Goal: Task Accomplishment & Management: Complete application form

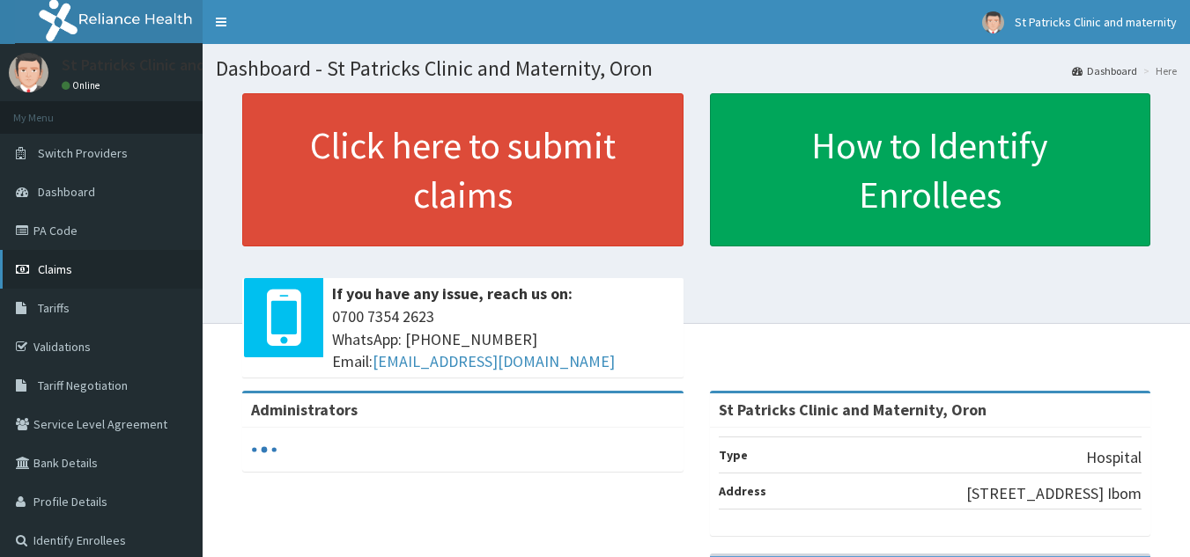
click at [54, 266] on span "Claims" at bounding box center [55, 269] width 34 height 16
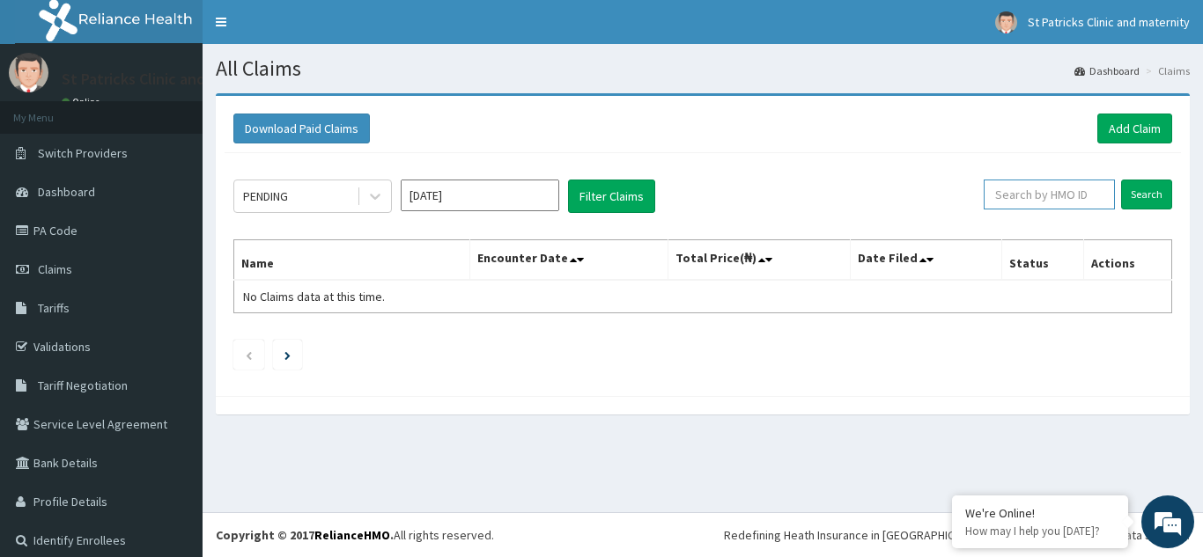
click at [1006, 196] on input "text" at bounding box center [1048, 195] width 131 height 30
click at [1006, 196] on input "SZ" at bounding box center [1021, 195] width 118 height 30
type input "SQZ/10542/A"
click at [1133, 195] on input "Search" at bounding box center [1146, 195] width 51 height 30
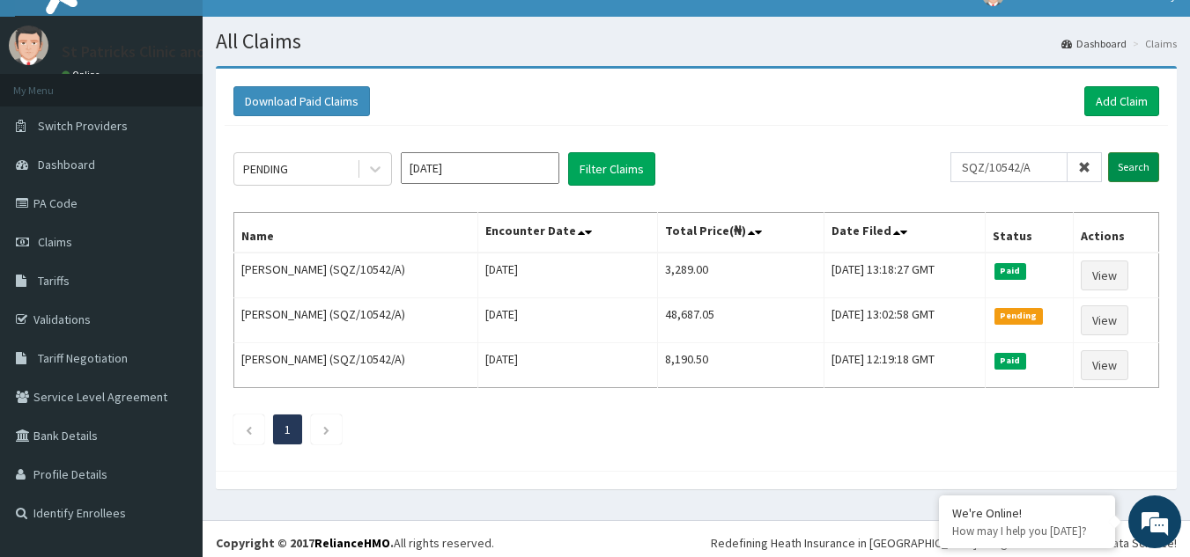
scroll to position [35, 0]
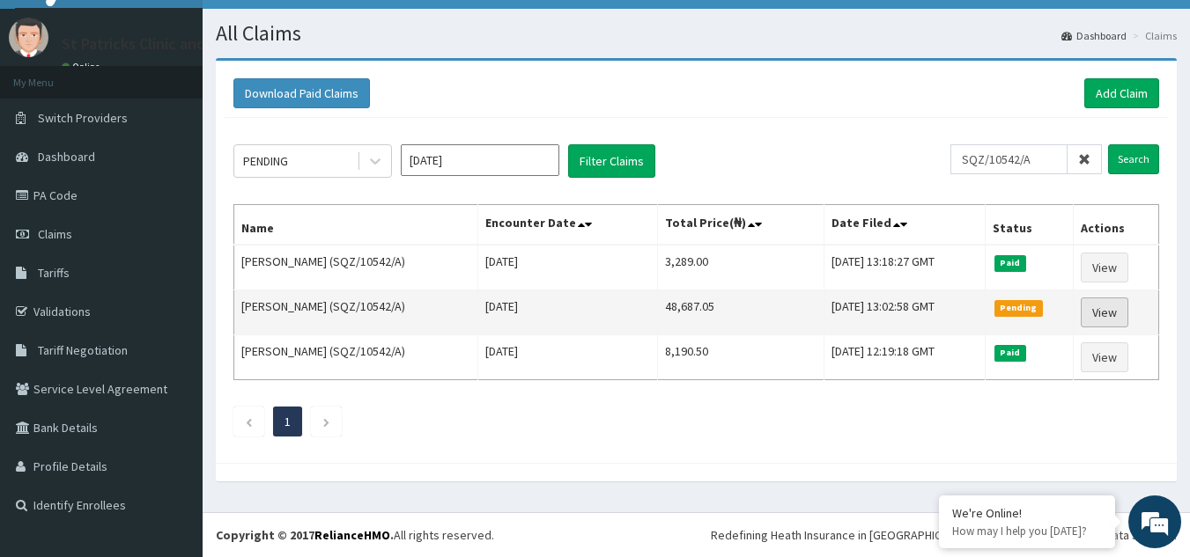
click at [1113, 313] on link "View" at bounding box center [1104, 313] width 48 height 30
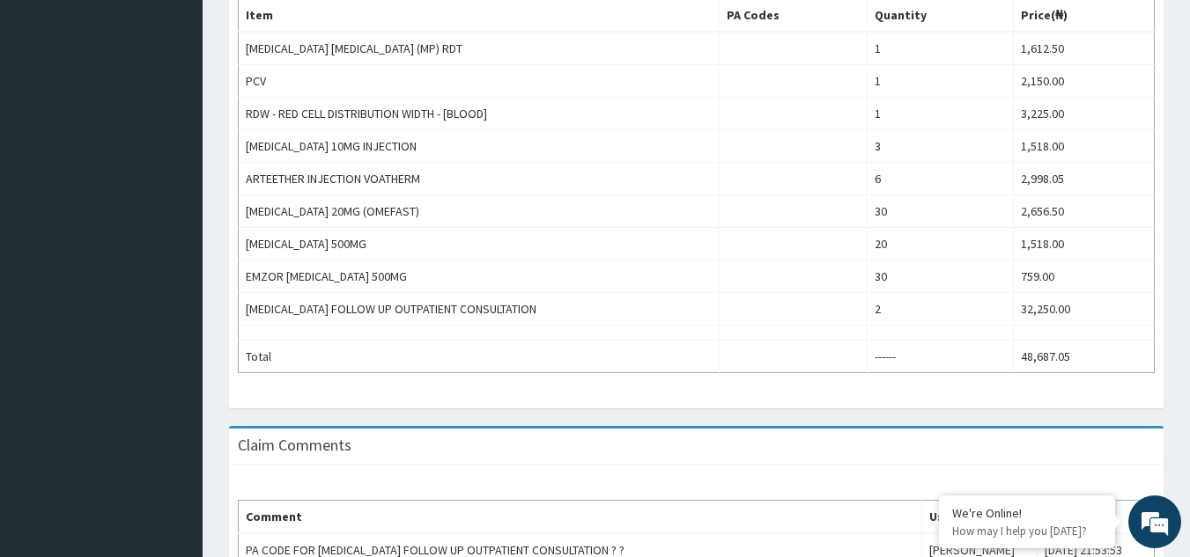
scroll to position [593, 0]
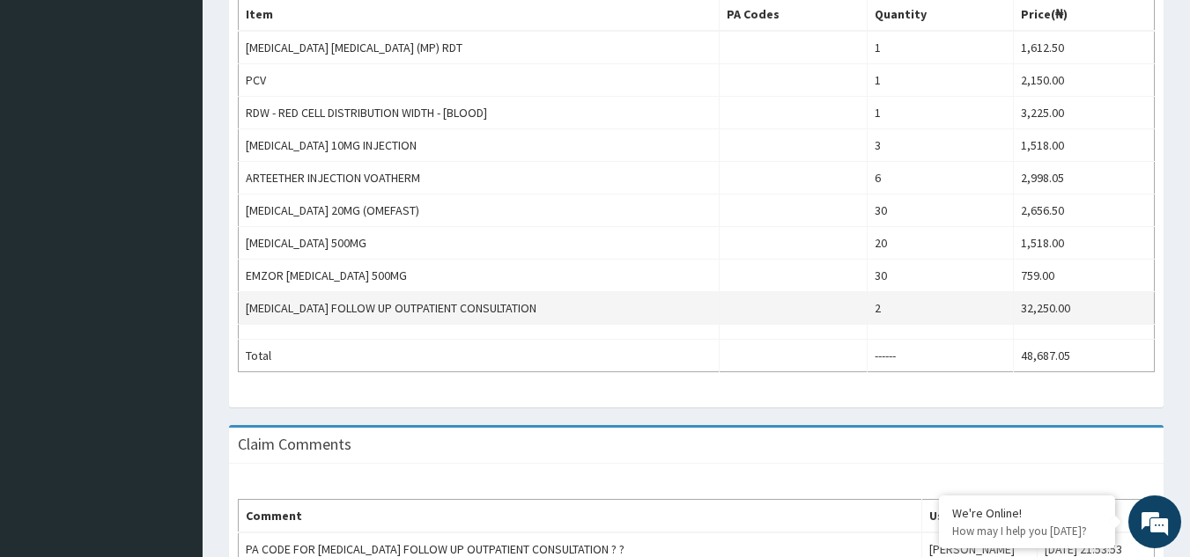
click at [715, 306] on td "[MEDICAL_DATA] FOLLOW UP OUTPATIENT CONSULTATION" at bounding box center [479, 308] width 481 height 33
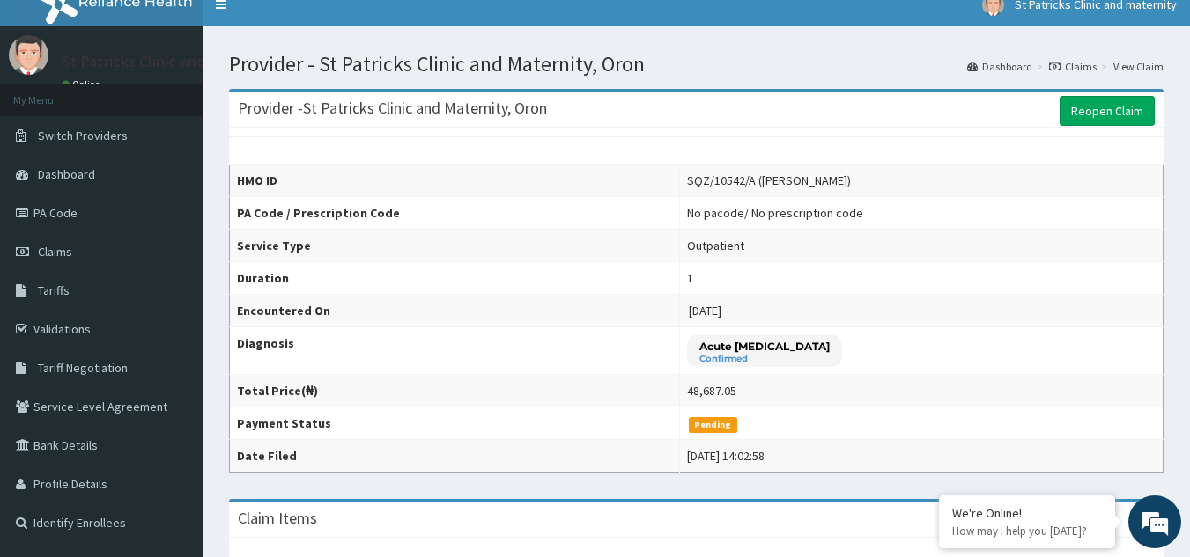
scroll to position [0, 0]
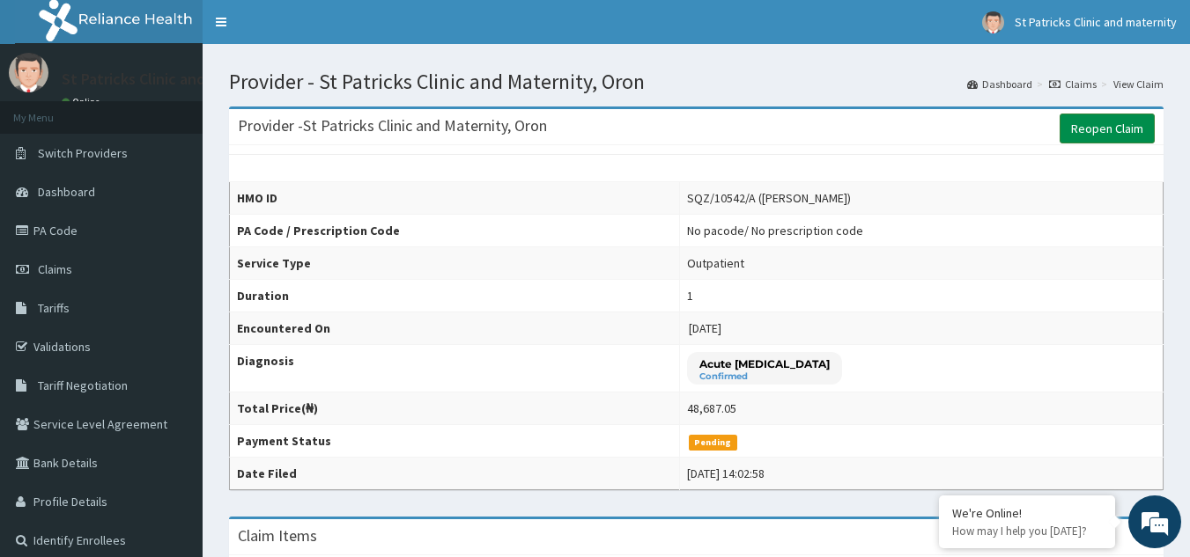
click at [1113, 123] on link "Reopen Claim" at bounding box center [1106, 129] width 95 height 30
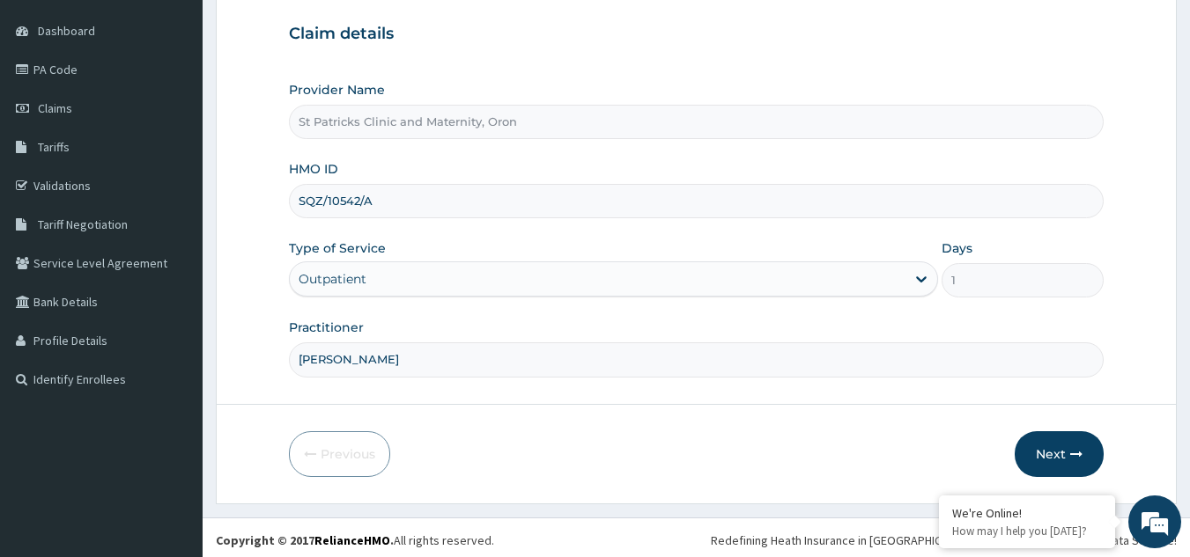
scroll to position [166, 0]
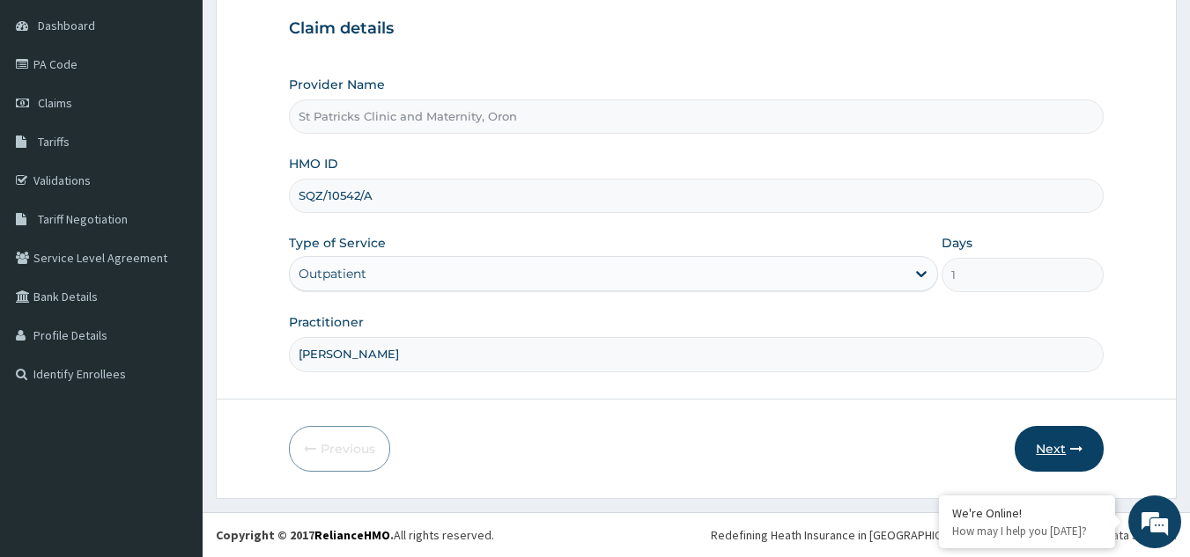
click at [1066, 444] on button "Next" at bounding box center [1058, 449] width 89 height 46
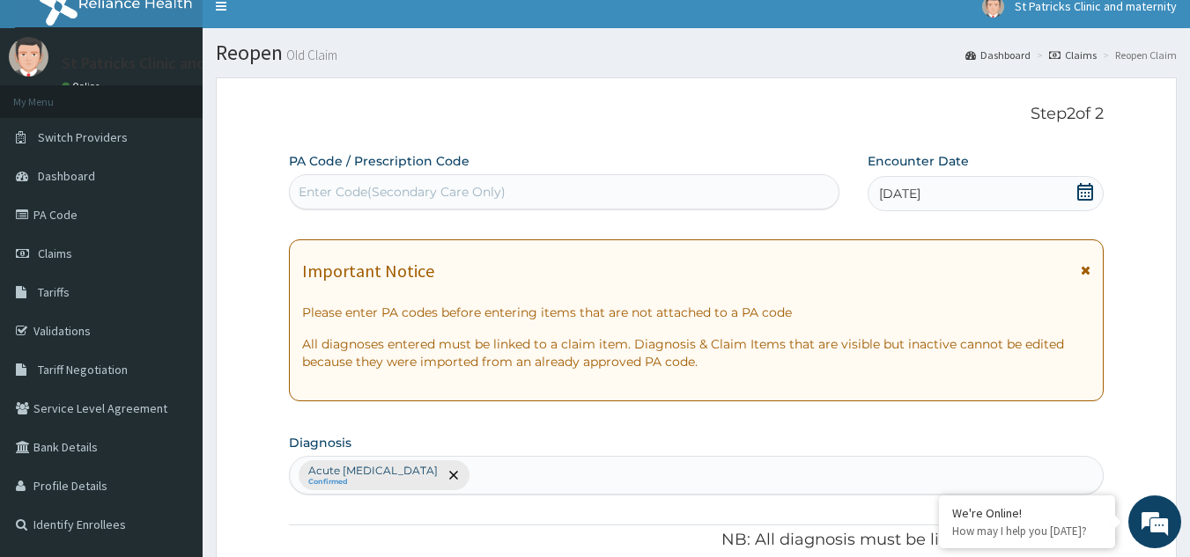
scroll to position [0, 0]
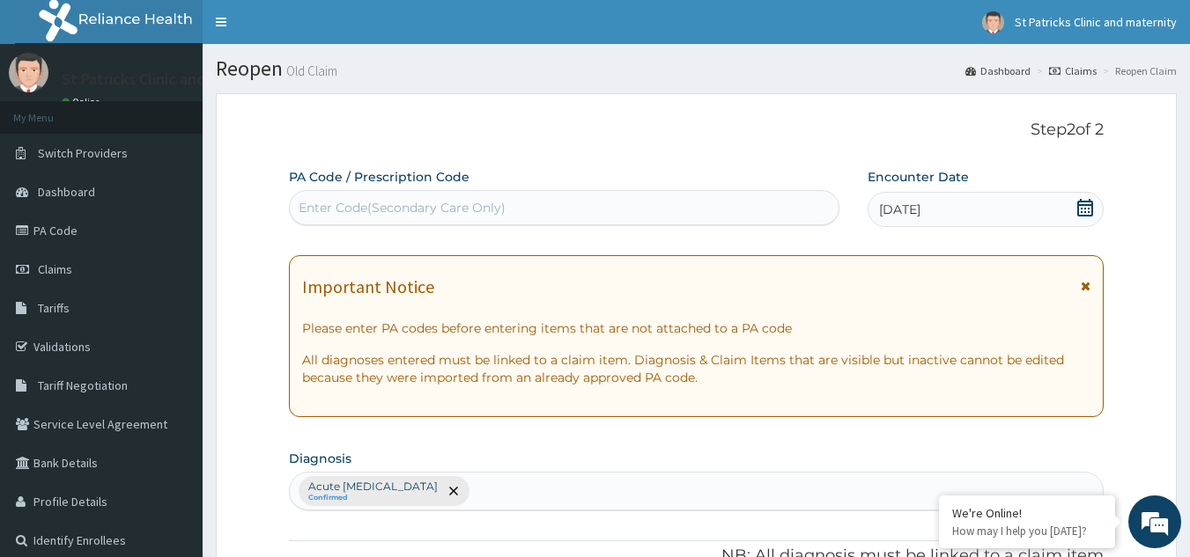
click at [1009, 452] on section "Diagnosis Acute peptic ulcer Confirmed" at bounding box center [696, 478] width 815 height 65
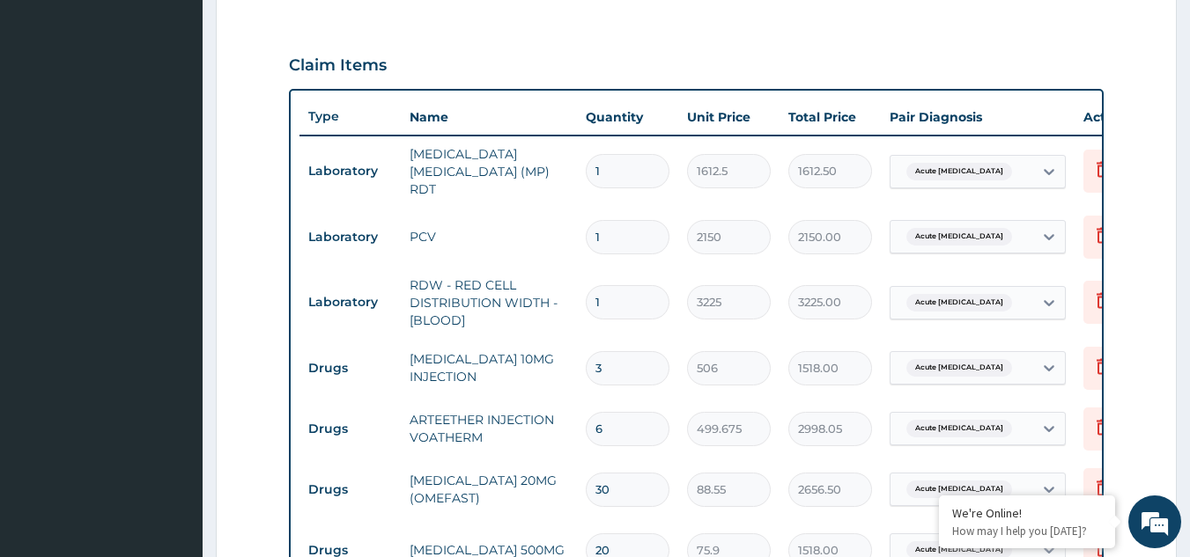
scroll to position [565, 0]
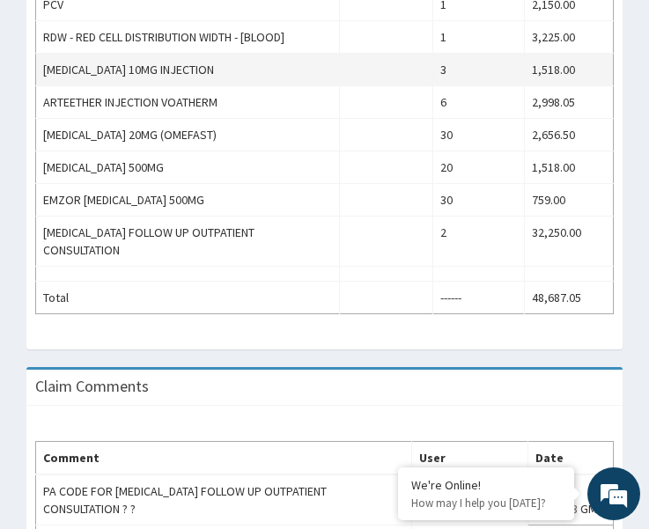
click at [320, 68] on td "[MEDICAL_DATA] 10MG INJECTION" at bounding box center [188, 70] width 304 height 33
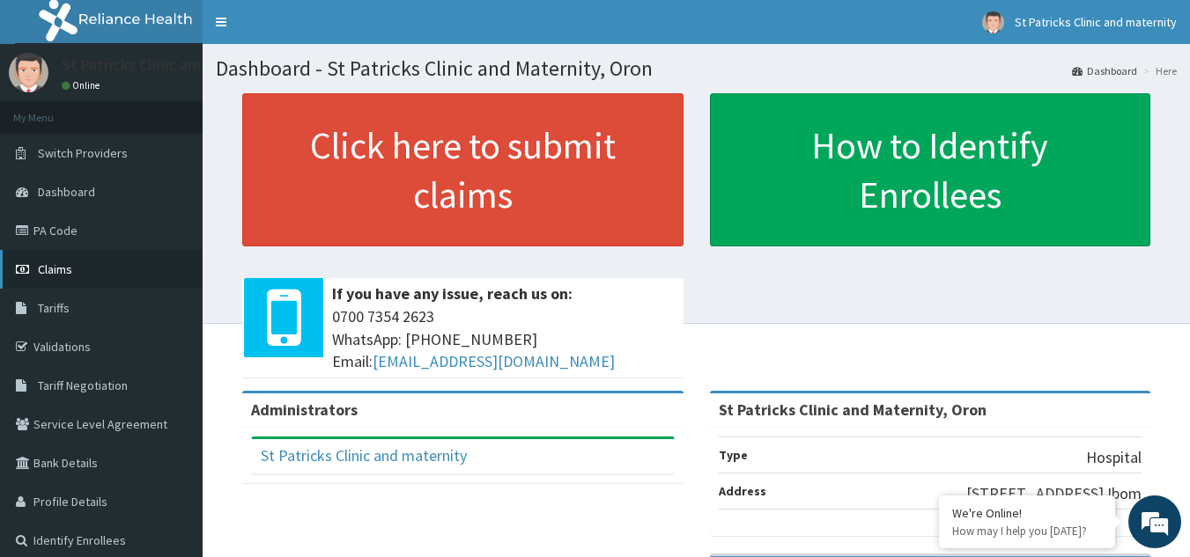
click at [67, 268] on span "Claims" at bounding box center [55, 269] width 34 height 16
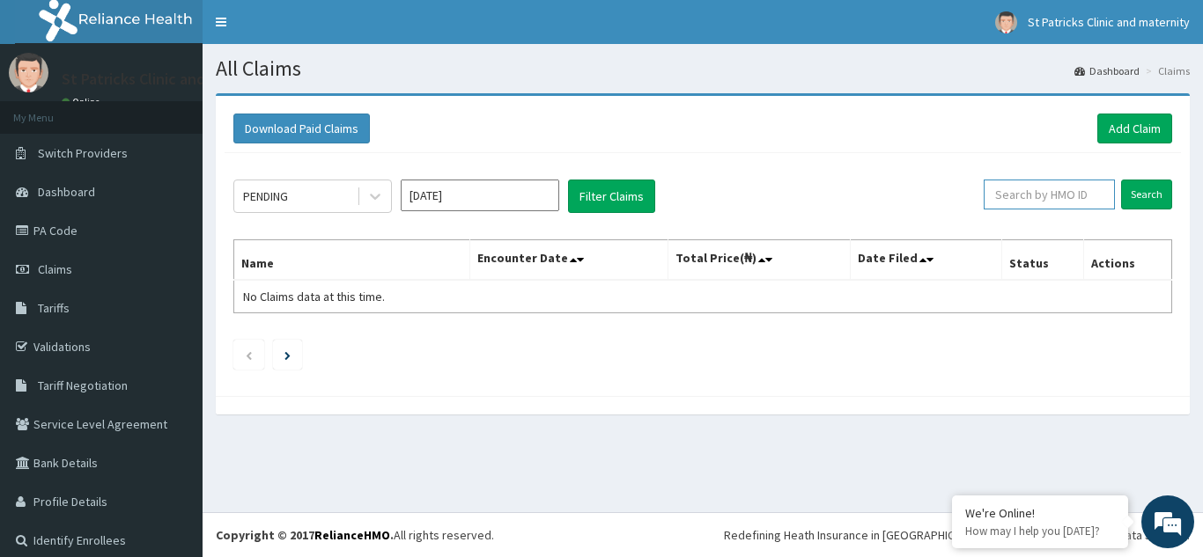
click at [1037, 190] on input "text" at bounding box center [1048, 195] width 131 height 30
type input "SQZ/10542/A"
click at [1138, 187] on input "Search" at bounding box center [1146, 195] width 51 height 30
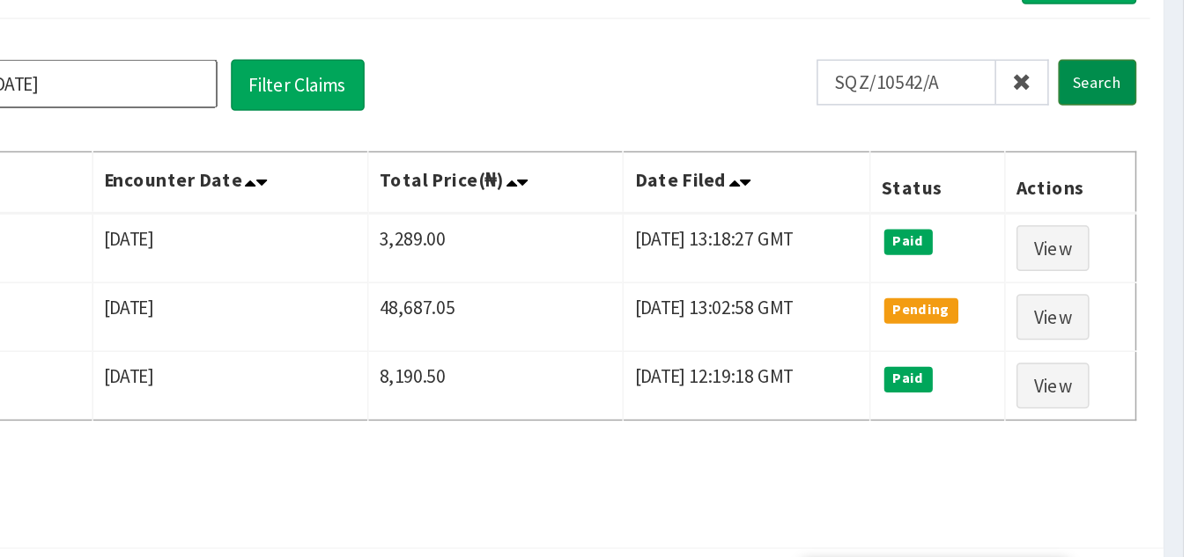
scroll to position [11, 0]
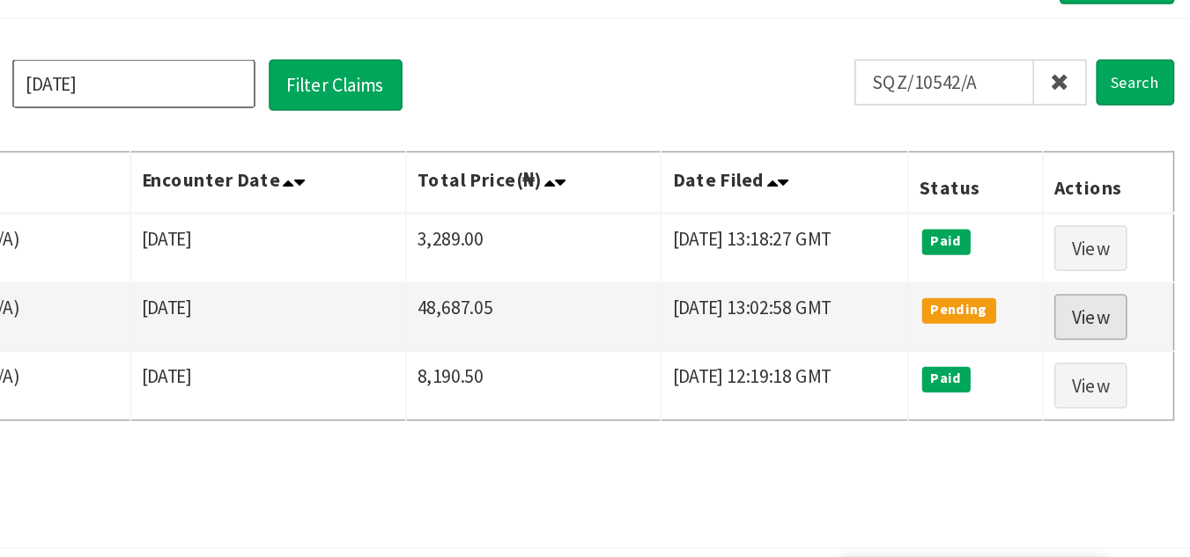
click at [1105, 341] on link "View" at bounding box center [1104, 337] width 48 height 30
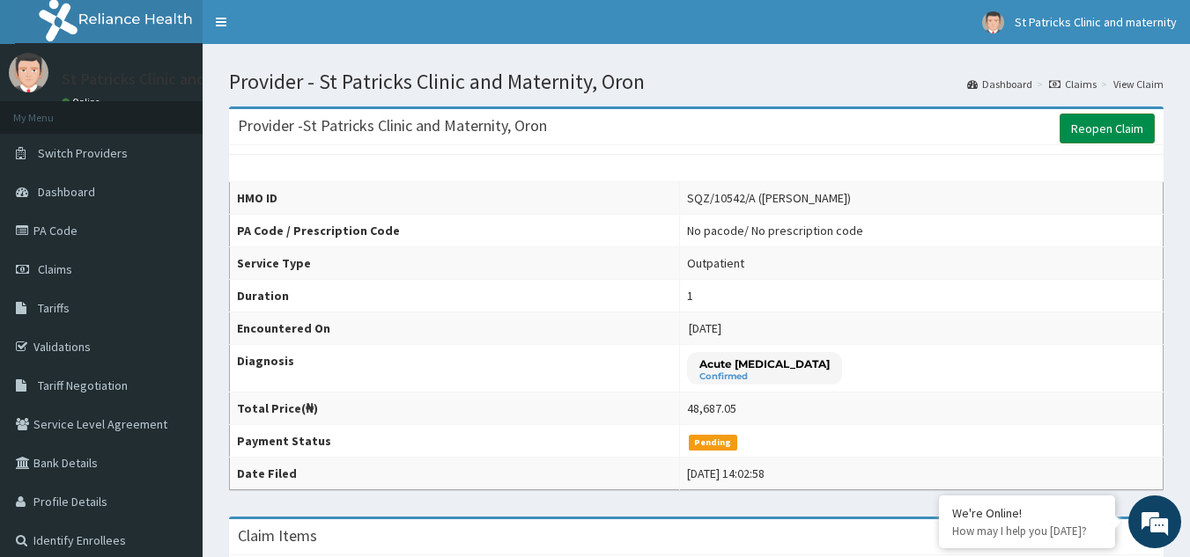
click at [1122, 135] on link "Reopen Claim" at bounding box center [1106, 129] width 95 height 30
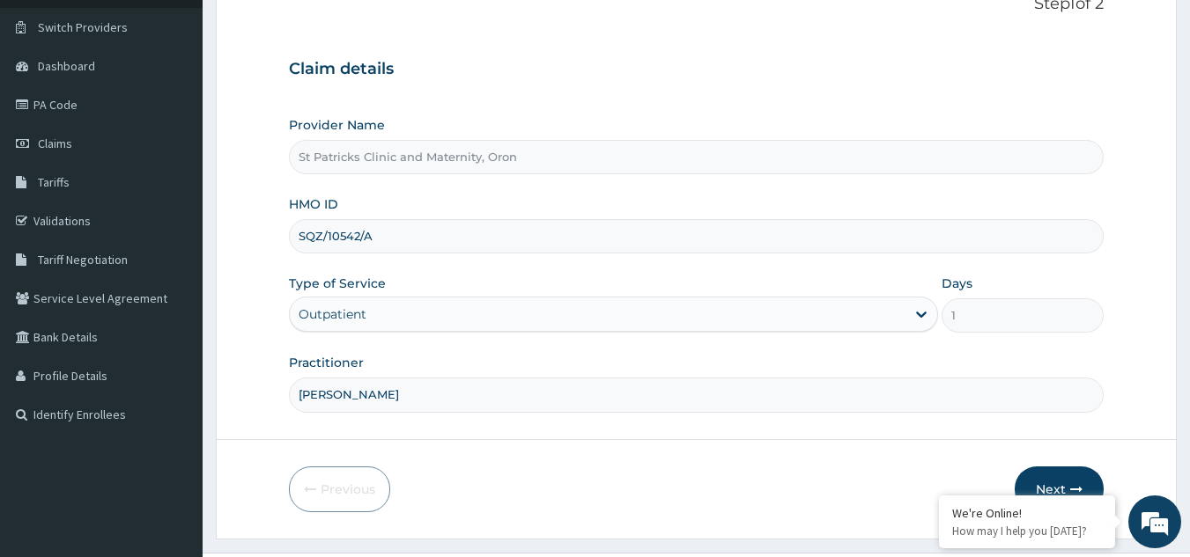
scroll to position [166, 0]
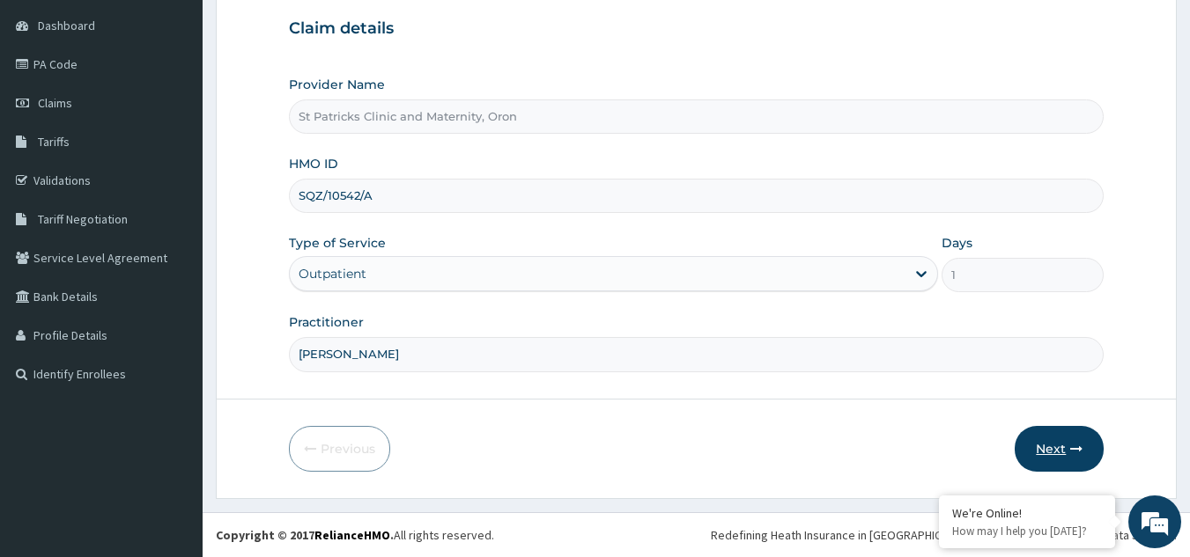
click at [1069, 445] on button "Next" at bounding box center [1058, 449] width 89 height 46
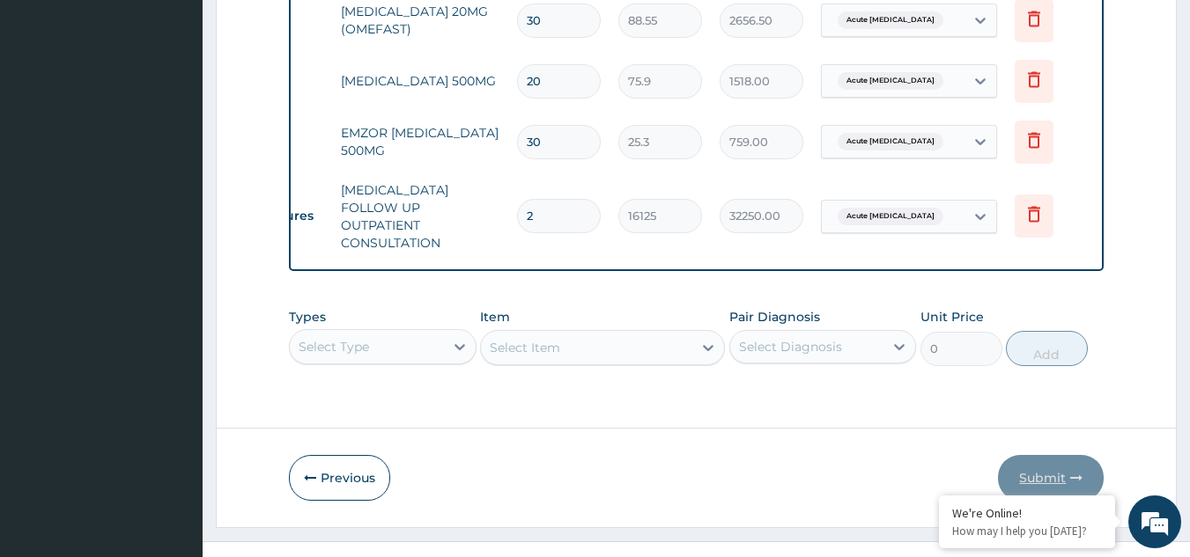
scroll to position [49, 0]
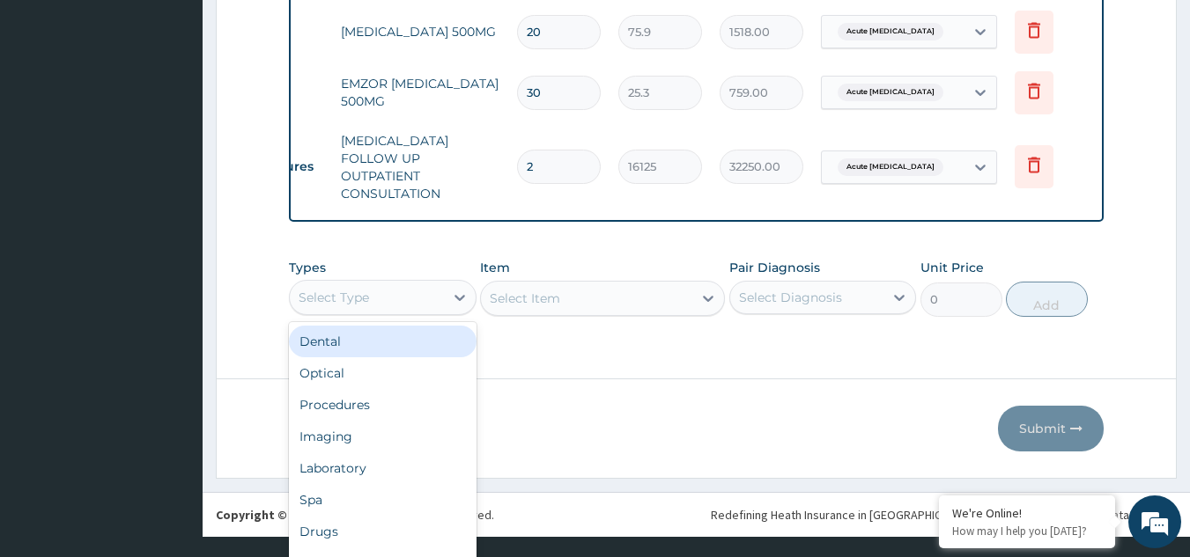
click at [394, 400] on div "Procedures" at bounding box center [383, 405] width 188 height 32
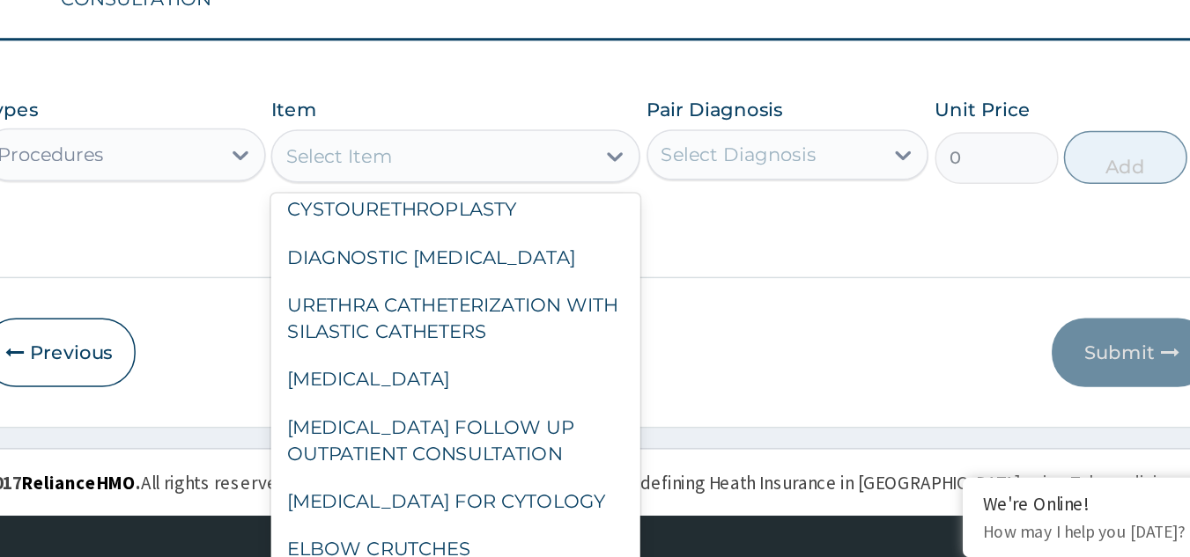
scroll to position [1050, 0]
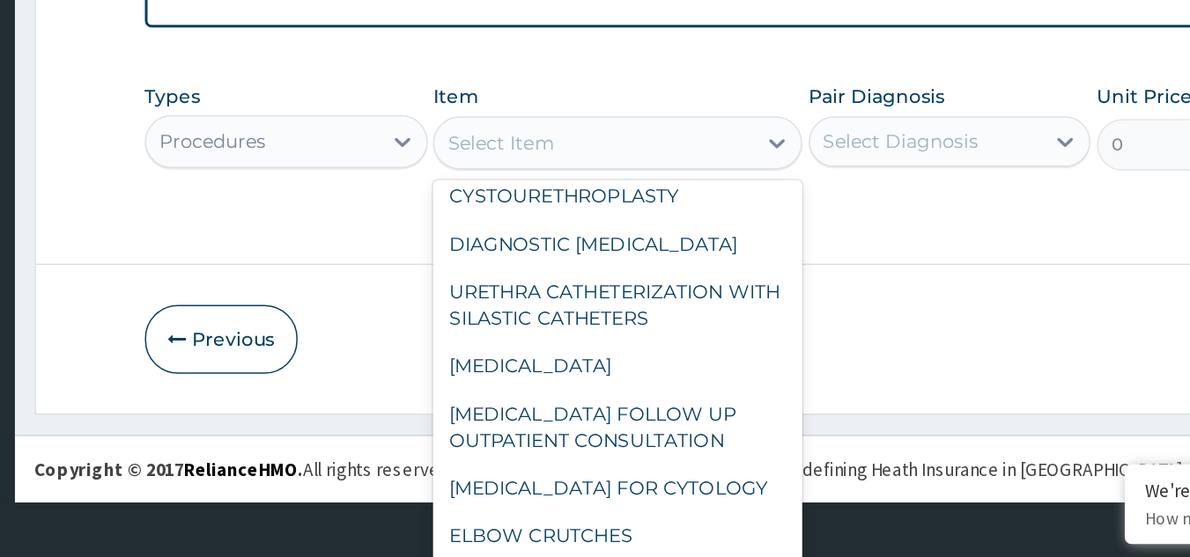
click at [861, 296] on div "Select Diagnosis" at bounding box center [807, 282] width 154 height 28
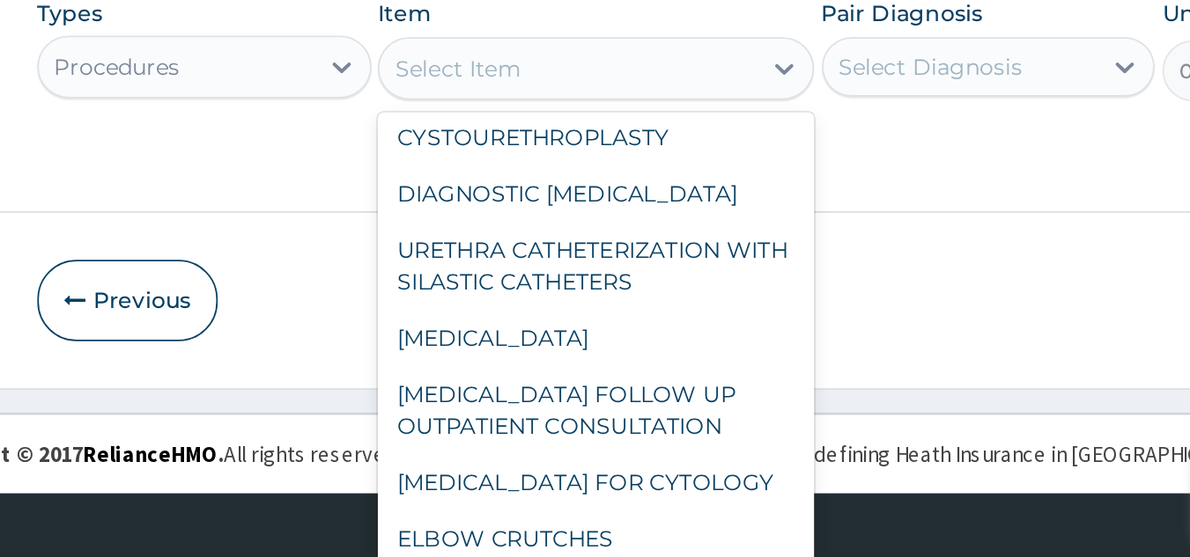
scroll to position [55, 0]
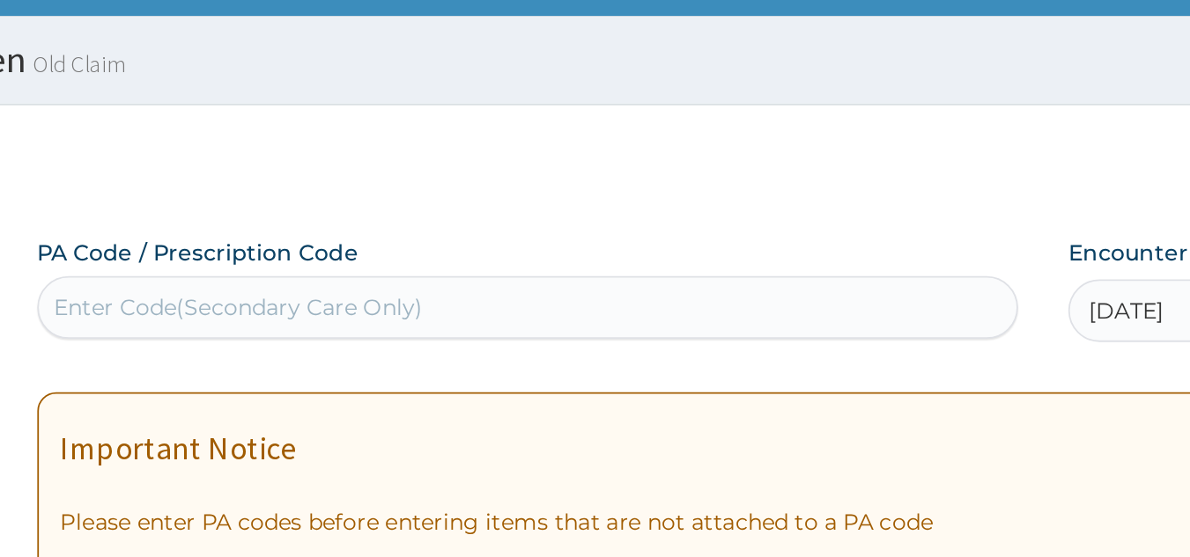
scroll to position [0, 0]
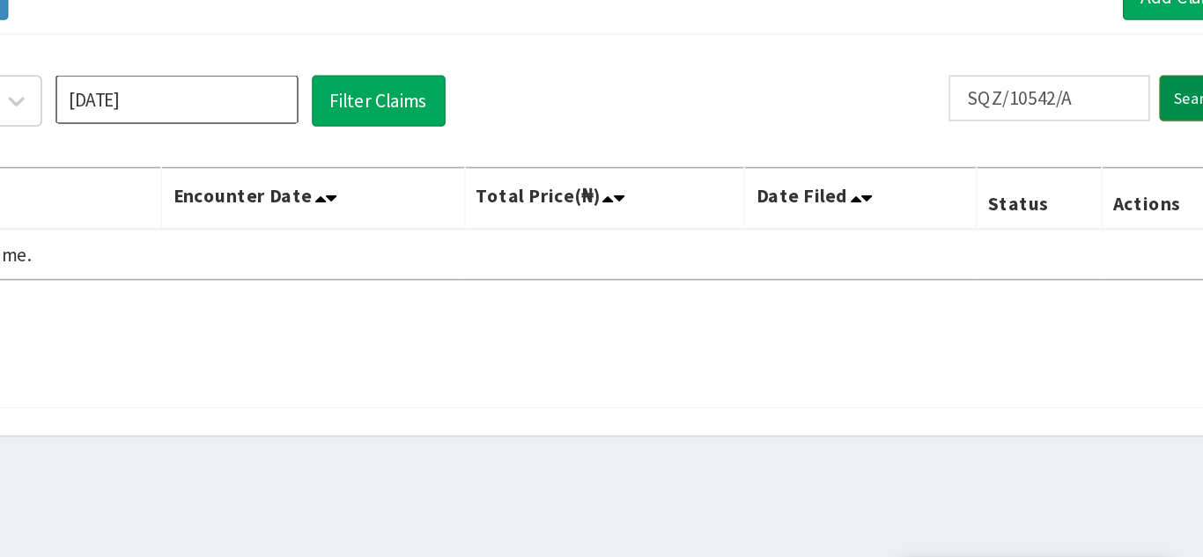
click at [1126, 197] on input "Search" at bounding box center [1146, 195] width 51 height 30
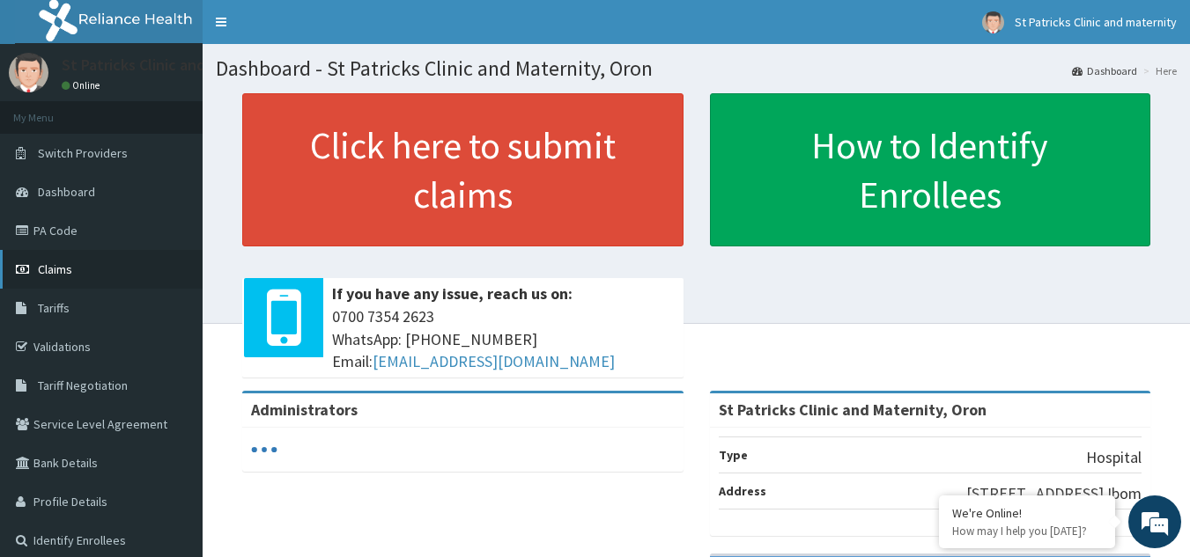
click at [81, 273] on link "Claims" at bounding box center [101, 269] width 203 height 39
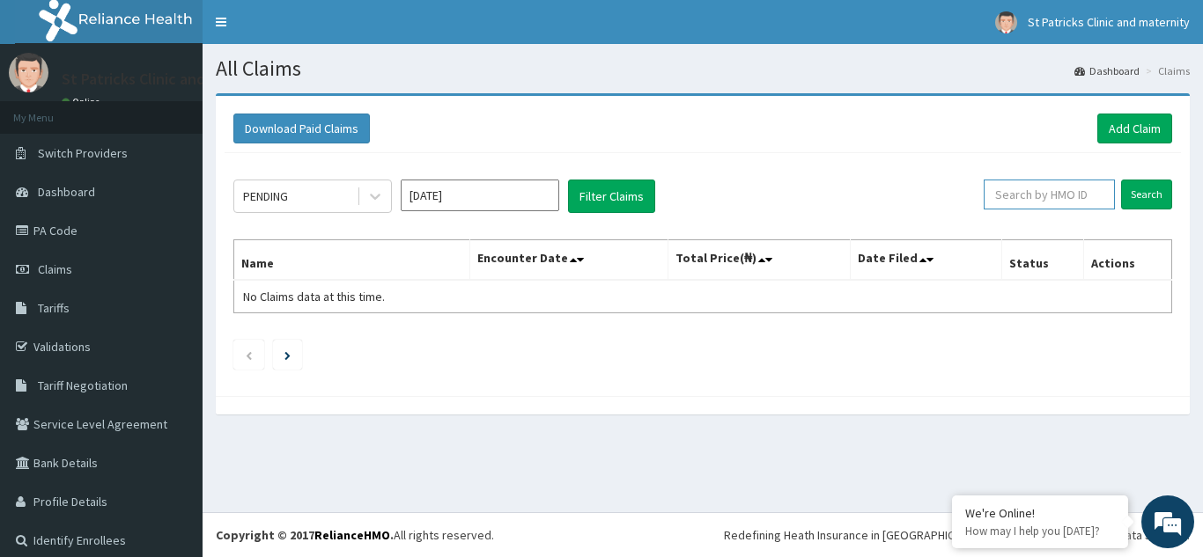
click at [1049, 203] on input "text" at bounding box center [1048, 195] width 131 height 30
type input "SQZ/10542/A"
click at [1134, 189] on input "Search" at bounding box center [1146, 195] width 51 height 30
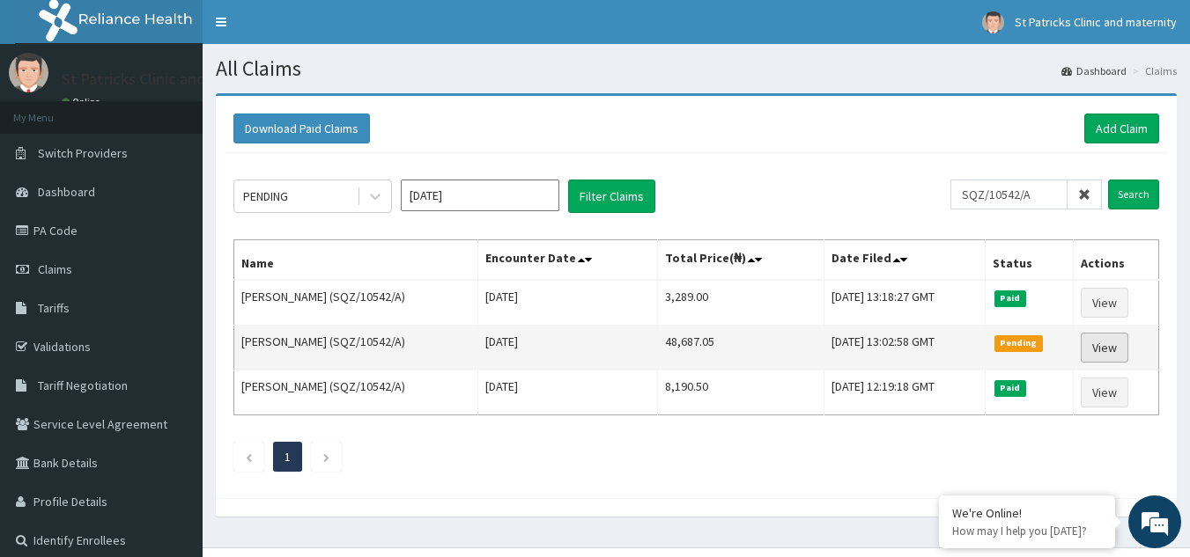
click at [1116, 355] on link "View" at bounding box center [1104, 348] width 48 height 30
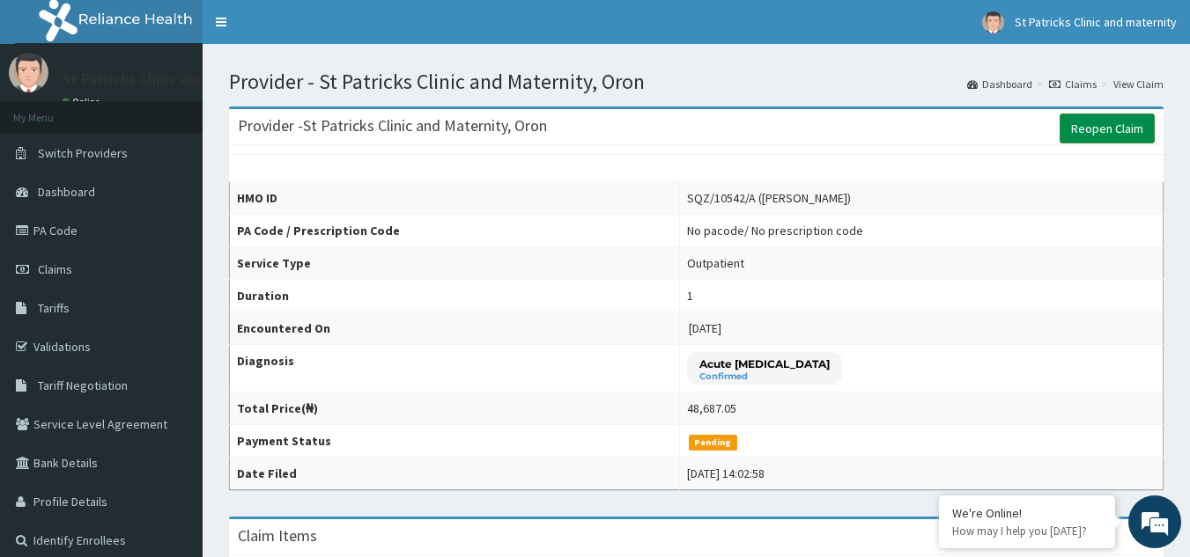
click at [1127, 129] on link "Reopen Claim" at bounding box center [1106, 129] width 95 height 30
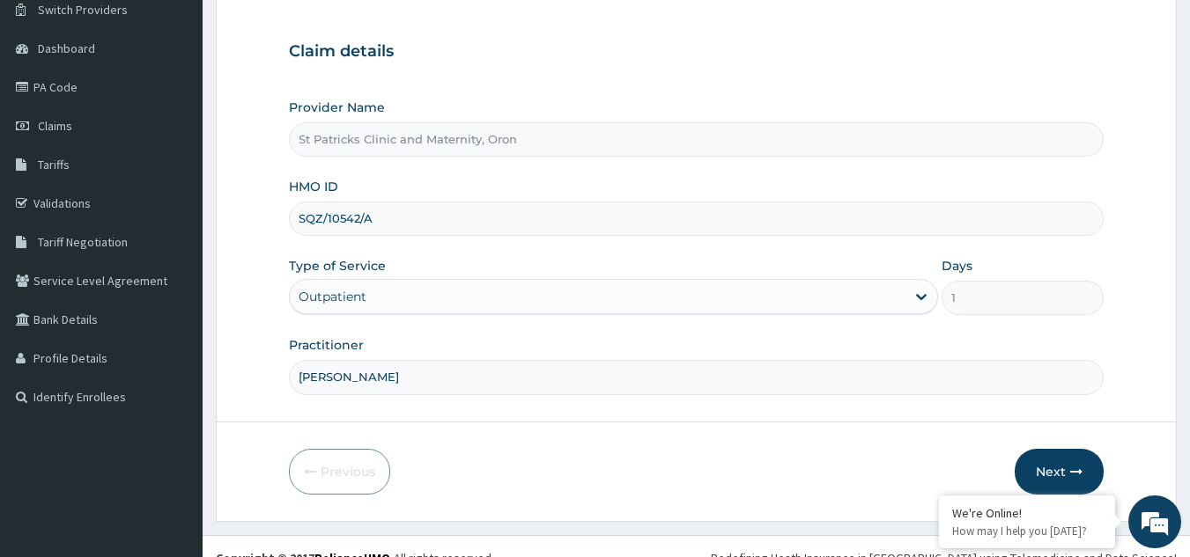
scroll to position [166, 0]
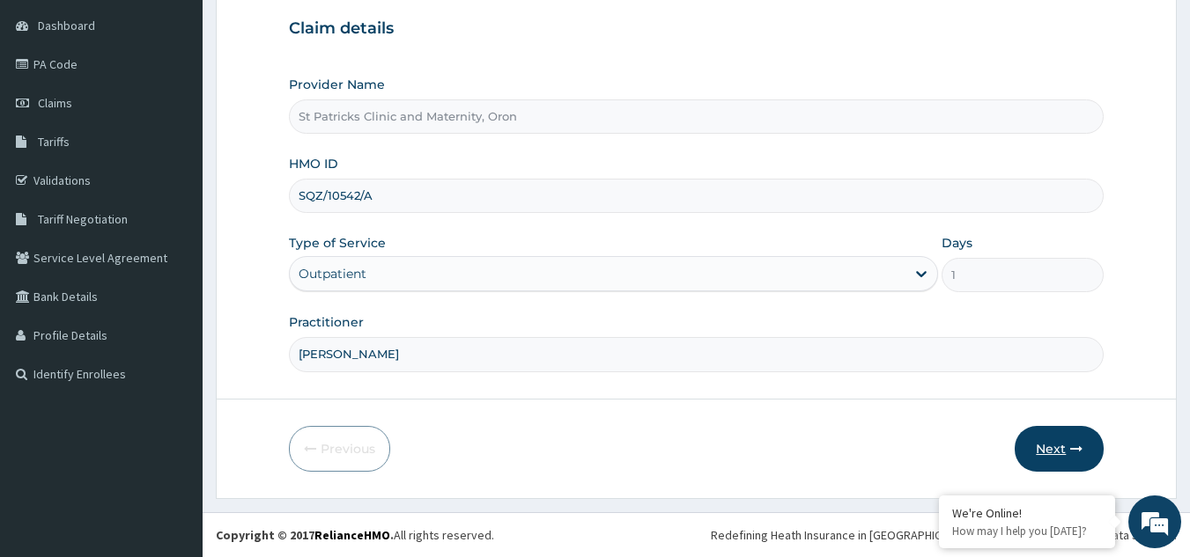
click at [1062, 453] on button "Next" at bounding box center [1058, 449] width 89 height 46
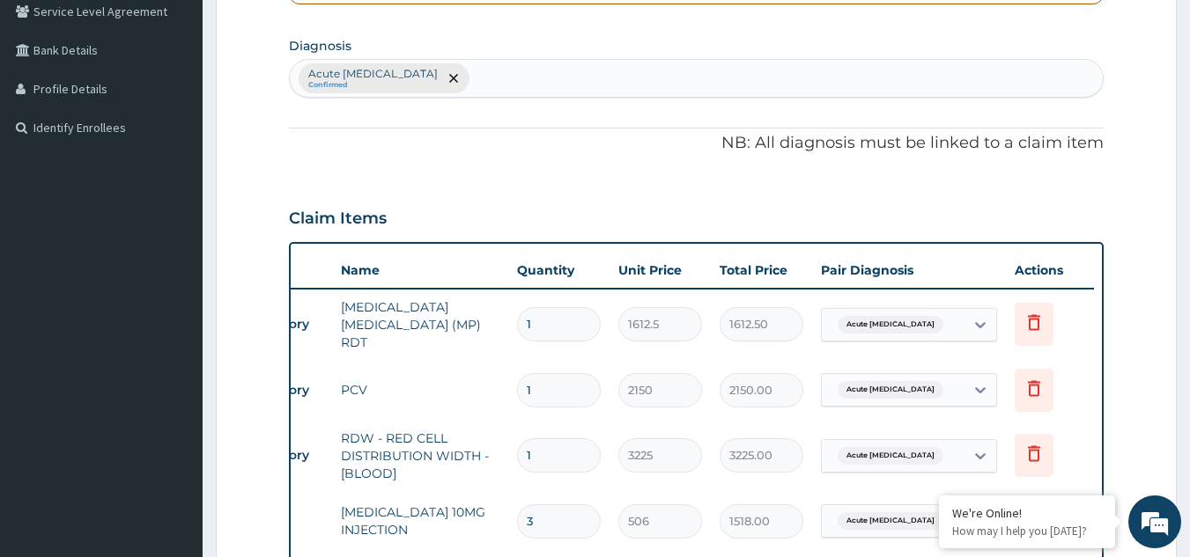
scroll to position [391, 0]
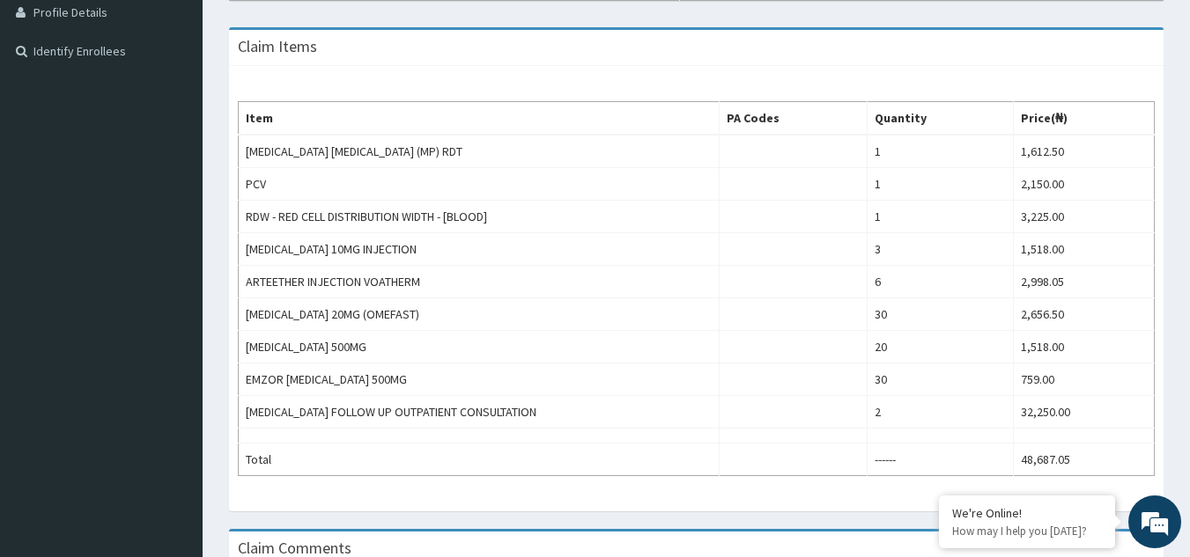
scroll to position [745, 0]
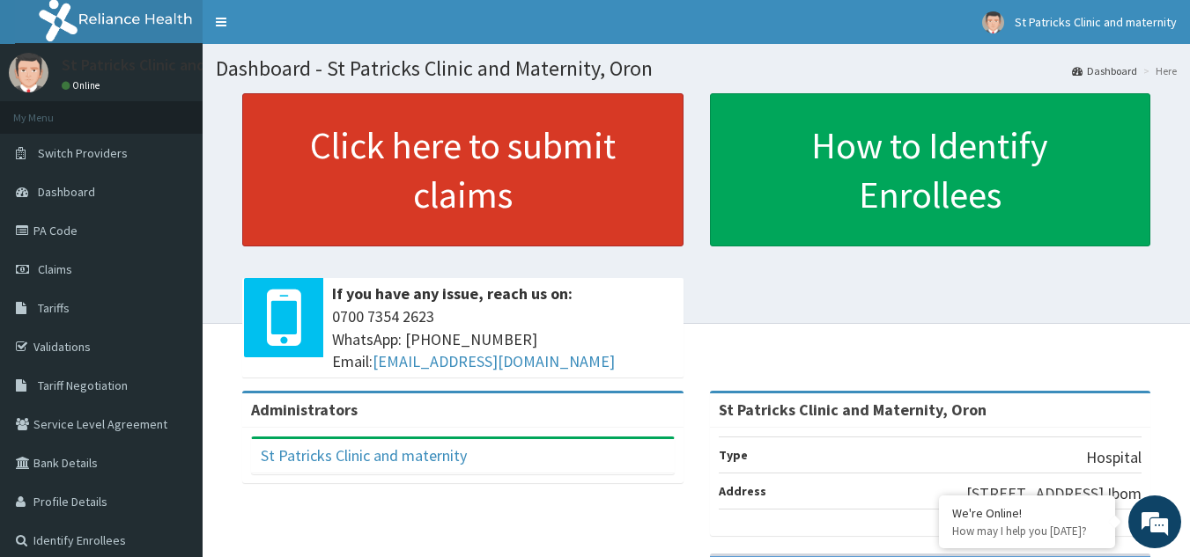
click at [498, 166] on link "Click here to submit claims" at bounding box center [462, 169] width 441 height 153
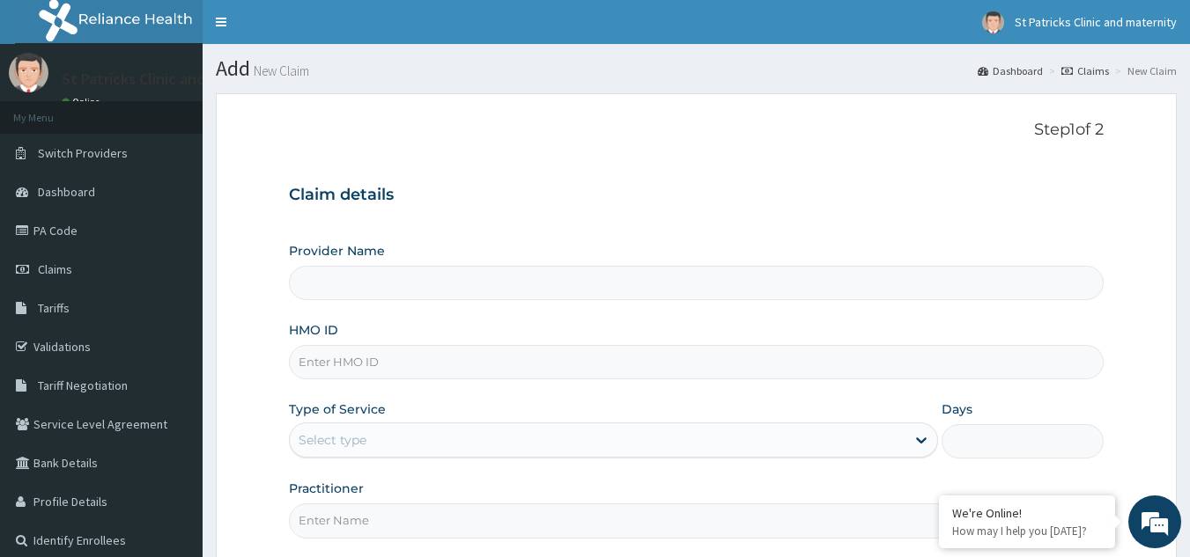
type input "St Patricks Clinic and Maternity, Oron"
click at [63, 186] on span "Dashboard" at bounding box center [66, 192] width 57 height 16
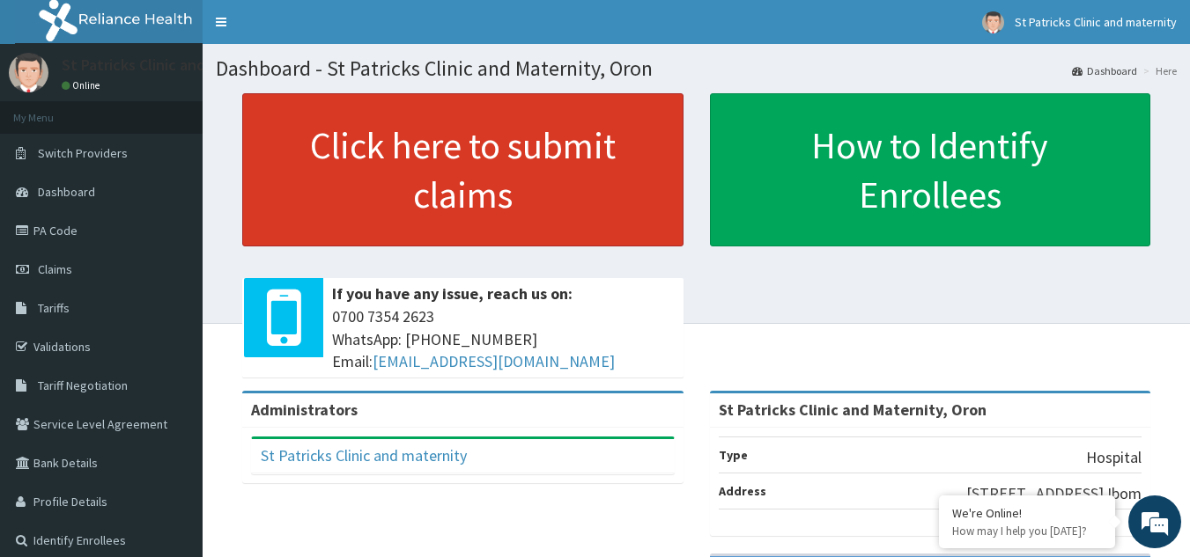
click at [515, 167] on link "Click here to submit claims" at bounding box center [462, 169] width 441 height 153
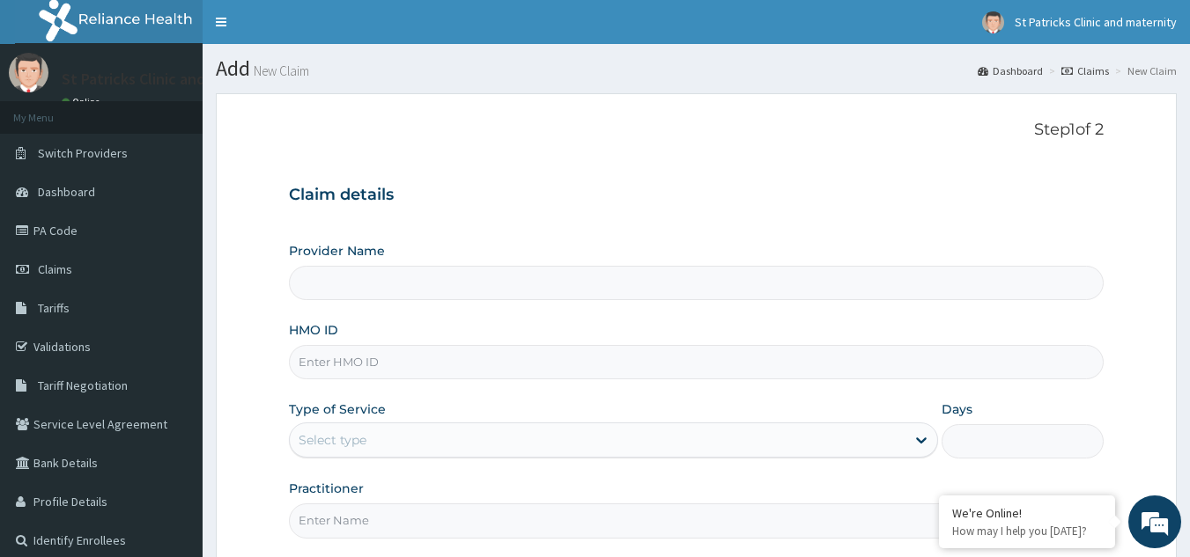
type input "St Patricks Clinic and Maternity, Oron"
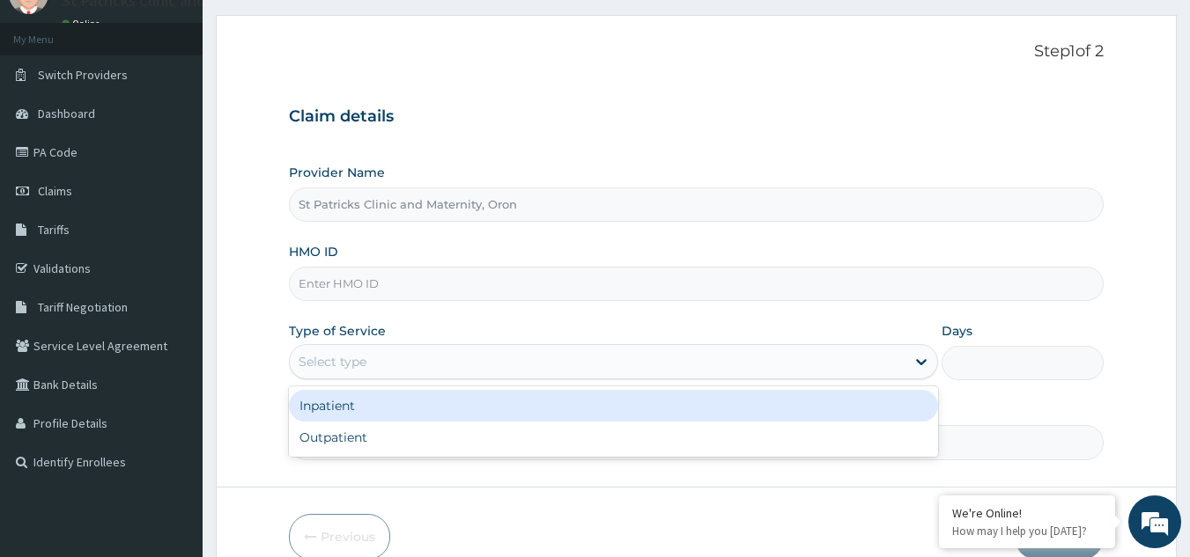
click at [468, 286] on input "HMO ID" at bounding box center [696, 284] width 815 height 34
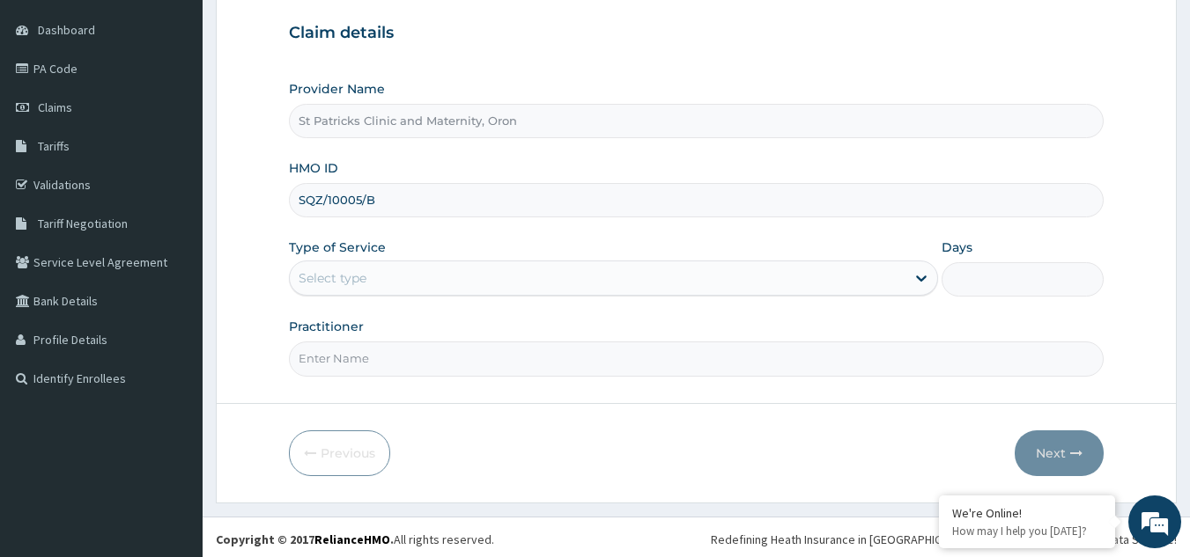
scroll to position [166, 0]
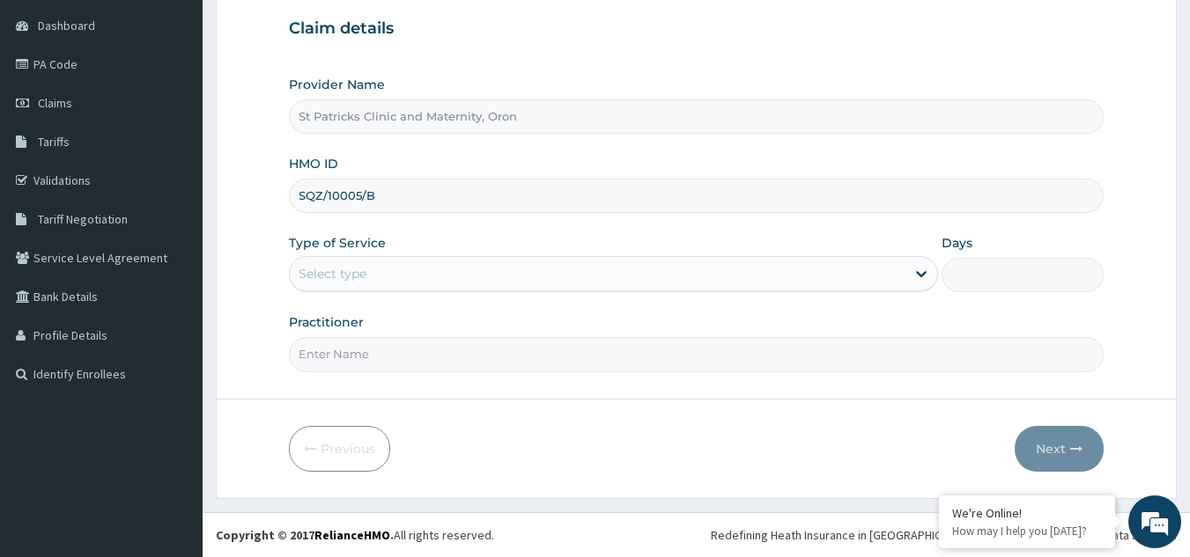
type input "SQZ/10005/B"
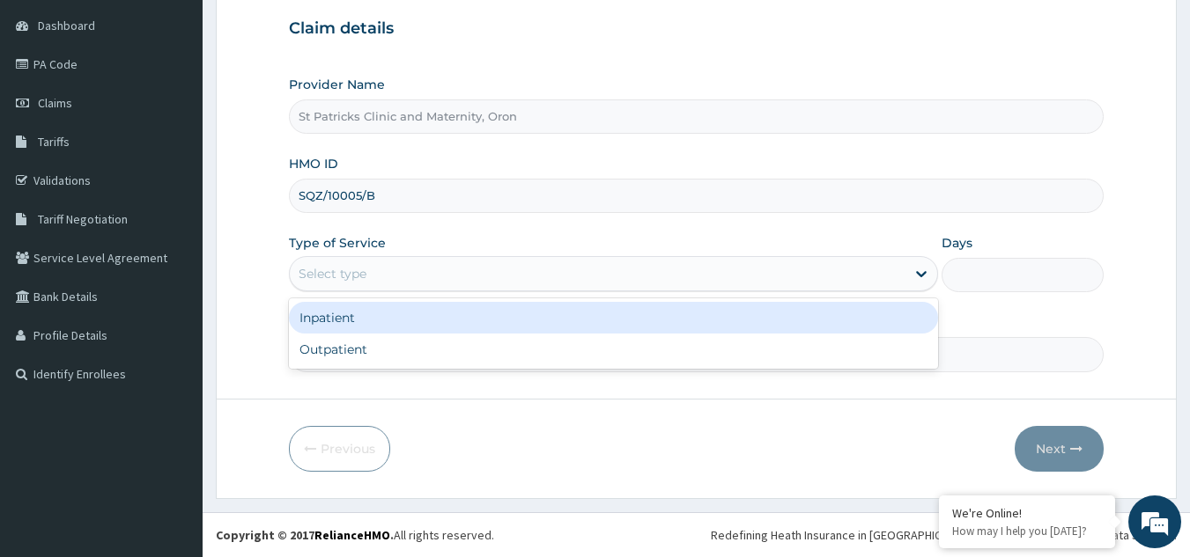
click at [393, 359] on div "Outpatient" at bounding box center [613, 350] width 649 height 32
type input "1"
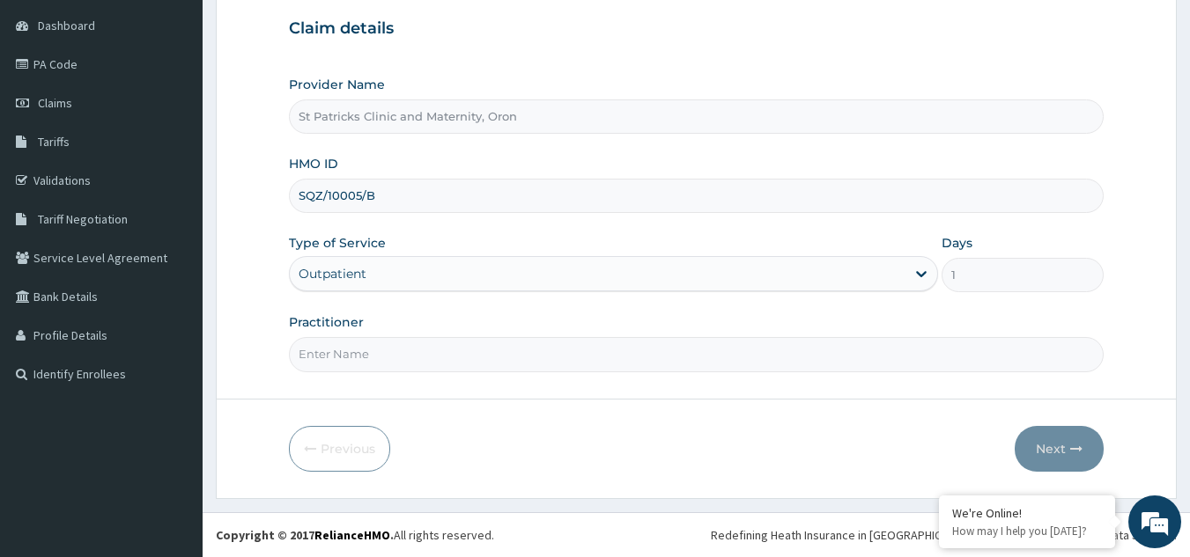
click at [440, 357] on input "Practitioner" at bounding box center [696, 354] width 815 height 34
type input "[PERSON_NAME]"
click at [1076, 452] on icon "button" at bounding box center [1076, 449] width 12 height 12
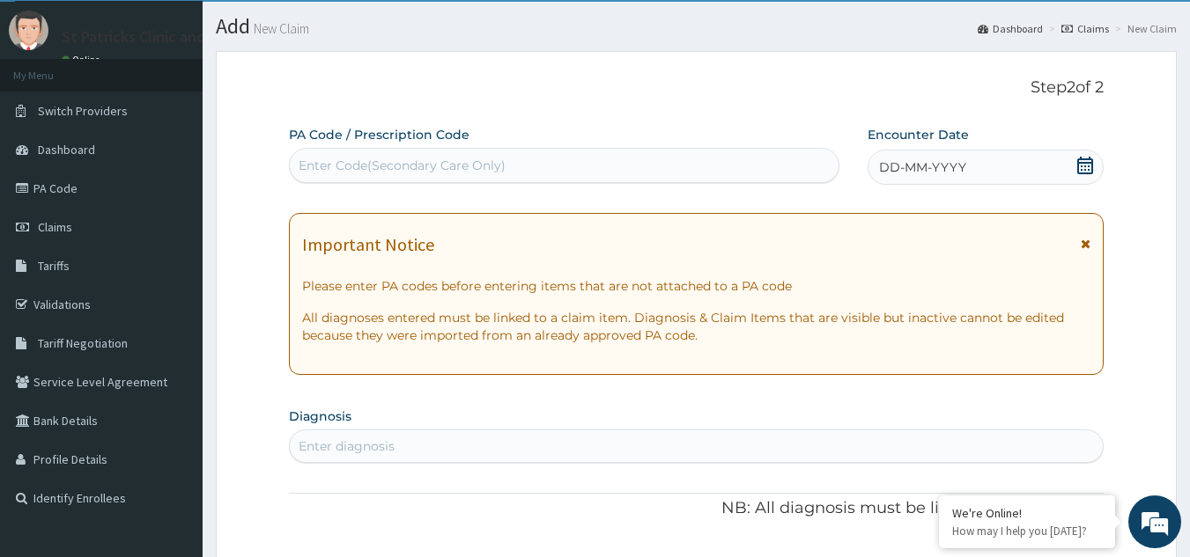
scroll to position [41, 0]
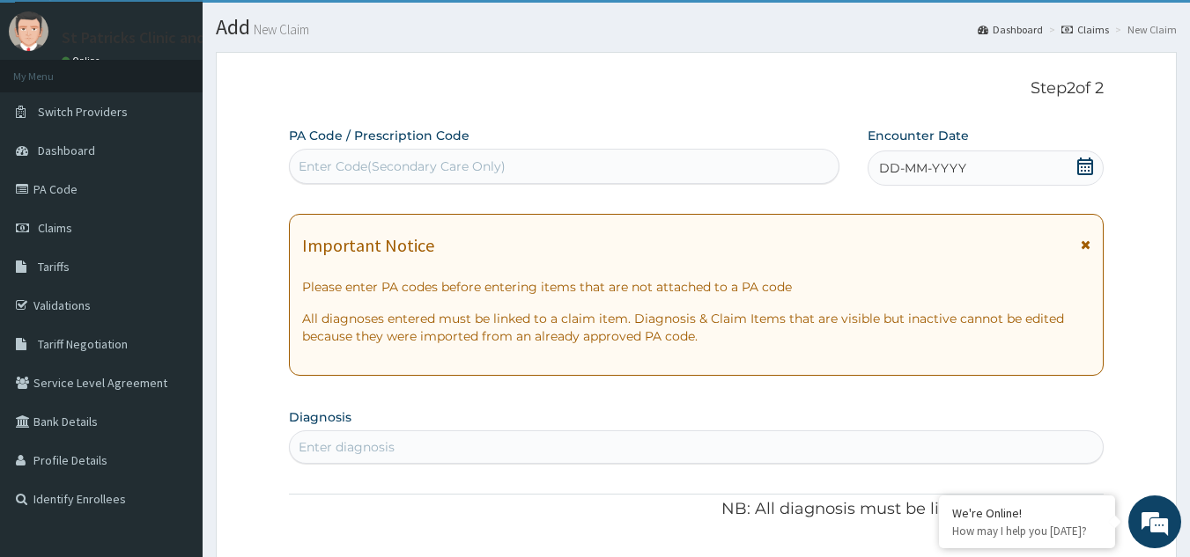
click at [1005, 169] on div "DD-MM-YYYY" at bounding box center [985, 168] width 236 height 35
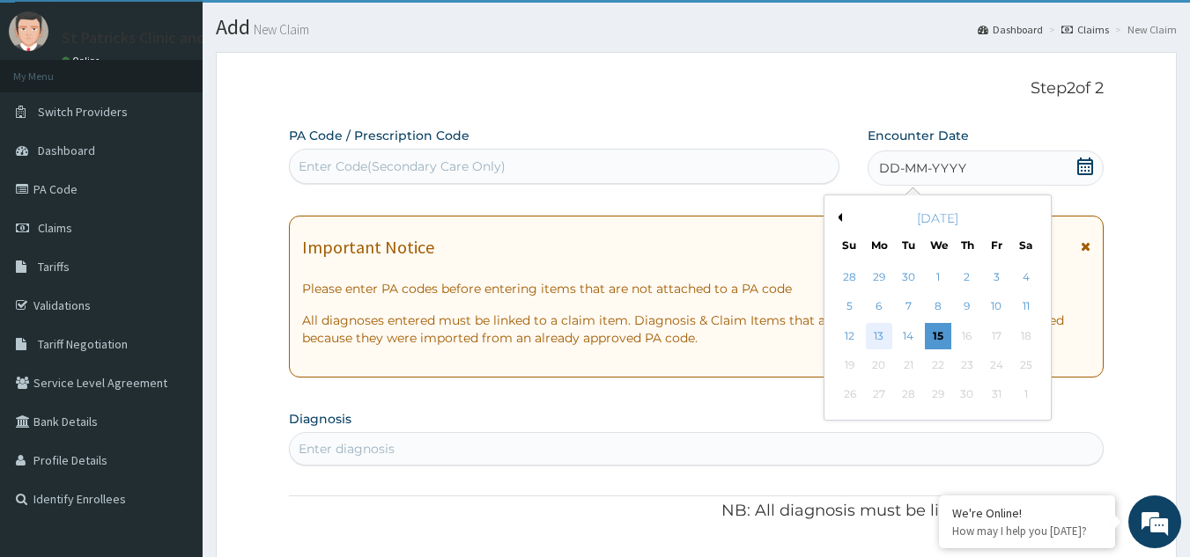
click at [883, 338] on div "13" at bounding box center [878, 336] width 26 height 26
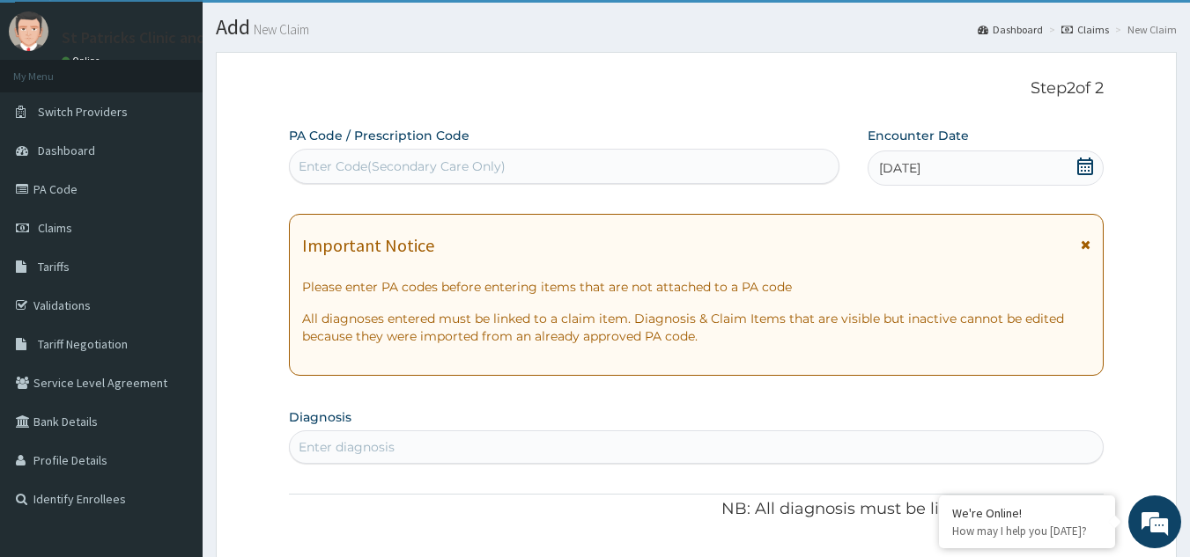
click at [1087, 243] on icon at bounding box center [1085, 245] width 10 height 12
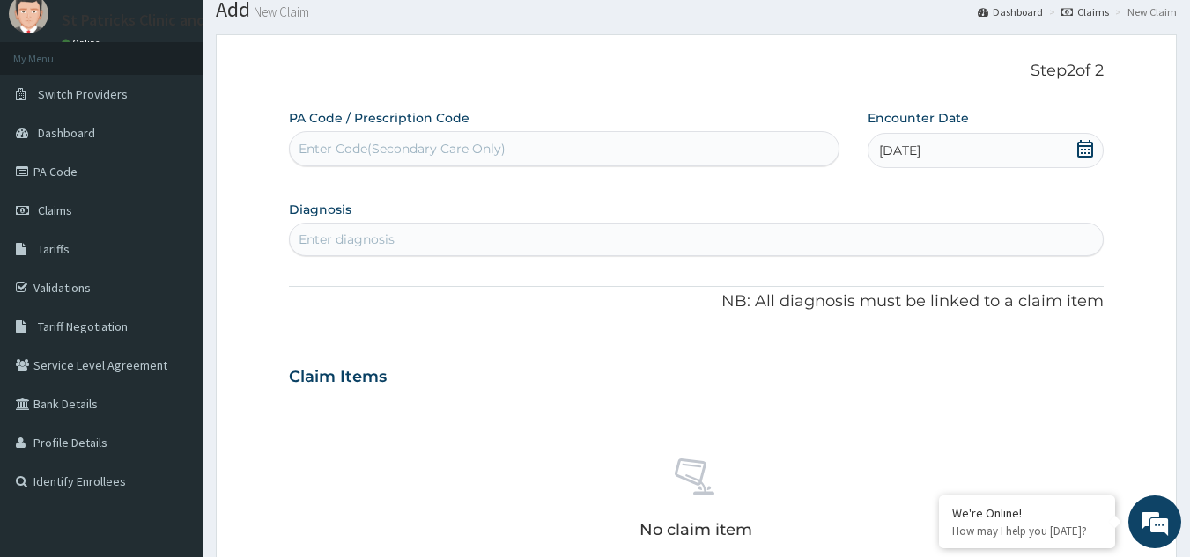
scroll to position [50, 0]
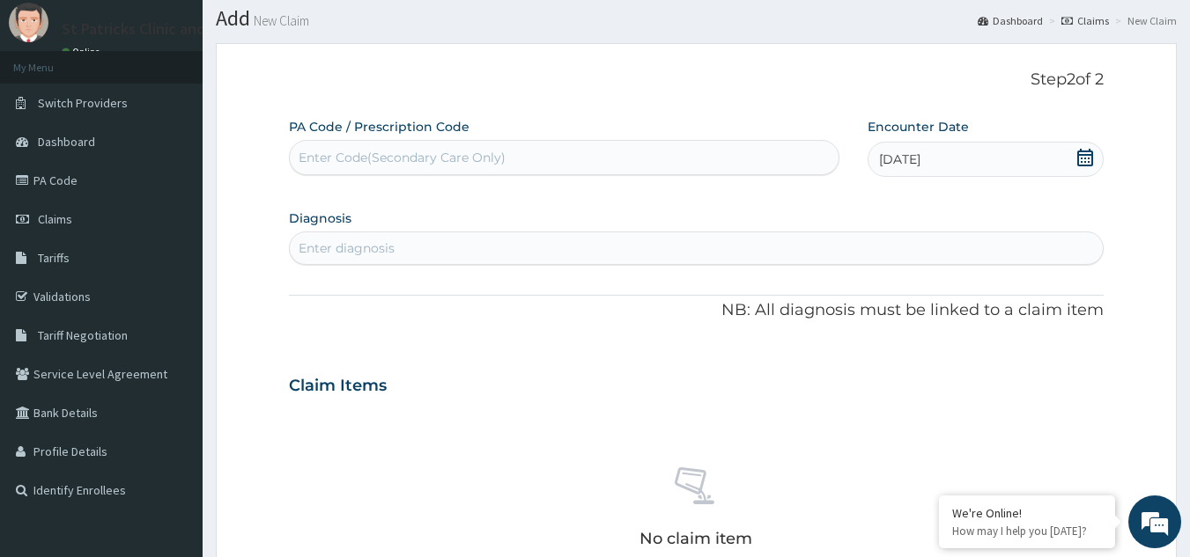
type input "a"
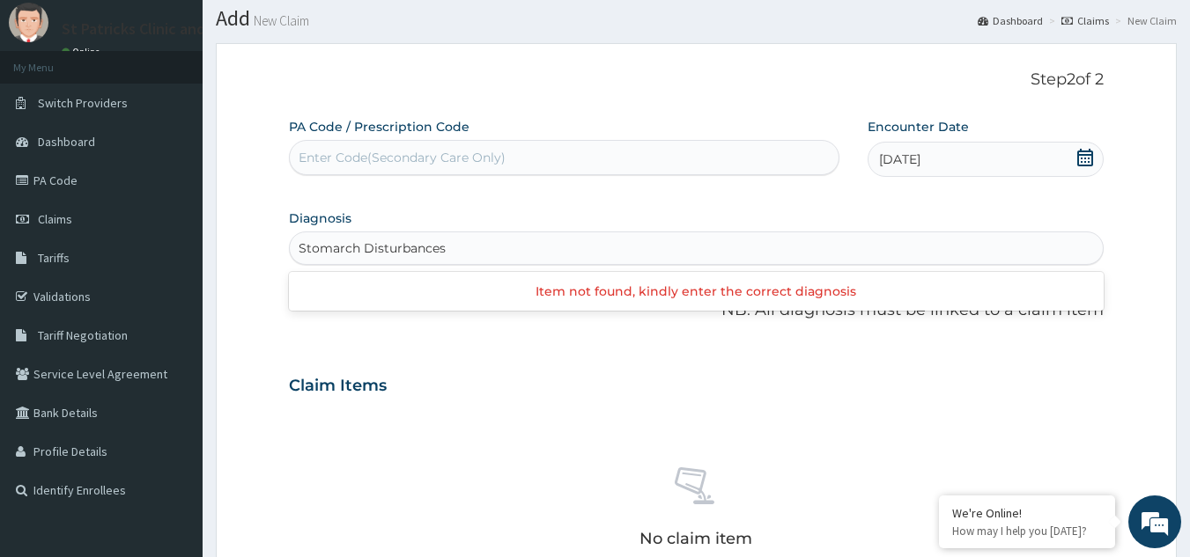
click at [398, 243] on input "Stomarch Disturbances" at bounding box center [371, 248] width 147 height 18
click at [338, 252] on input "Stomarch Distubances" at bounding box center [369, 248] width 143 height 18
type input "Stomach Distubances"
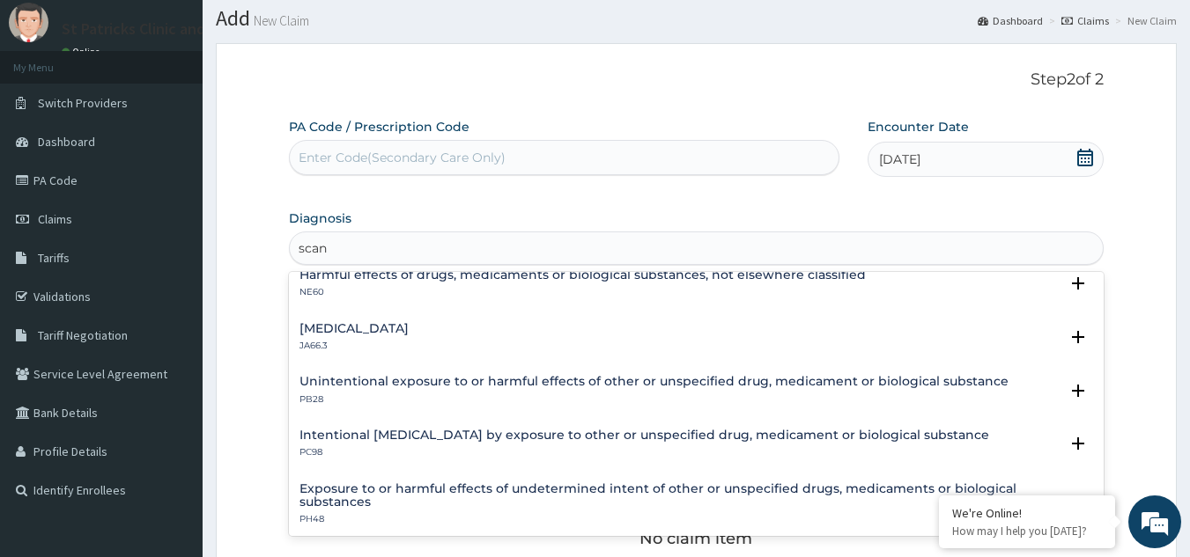
scroll to position [0, 0]
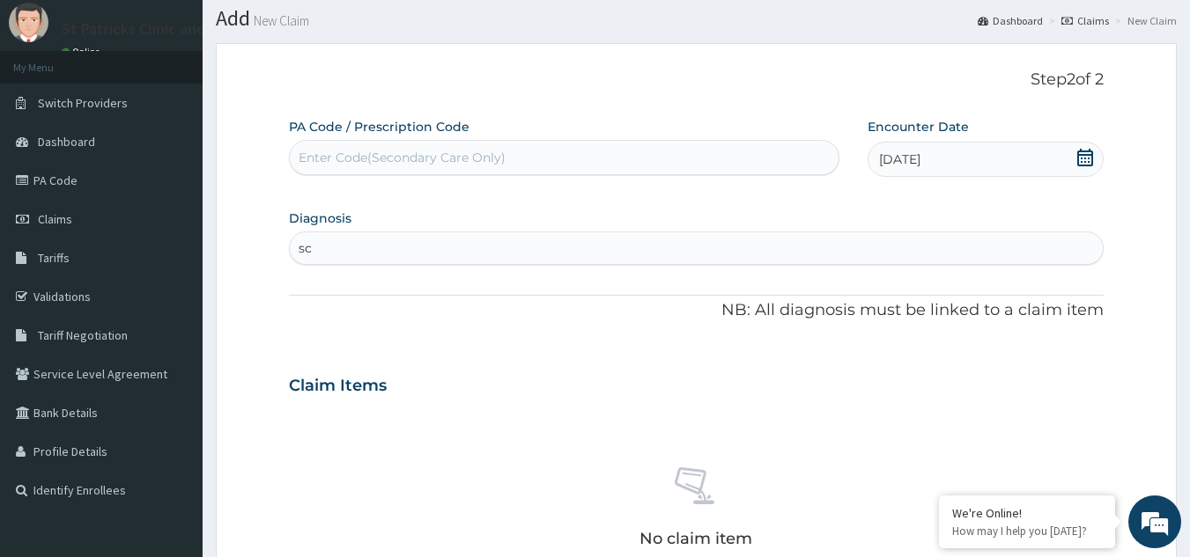
type input "s"
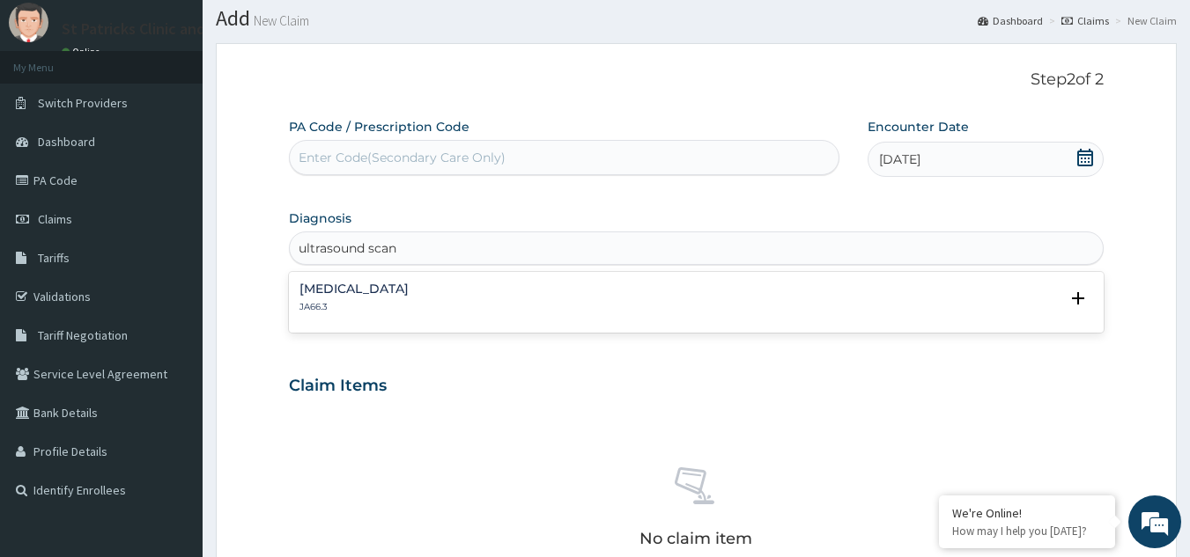
click at [723, 309] on div "[MEDICAL_DATA] JA66.3" at bounding box center [696, 298] width 794 height 31
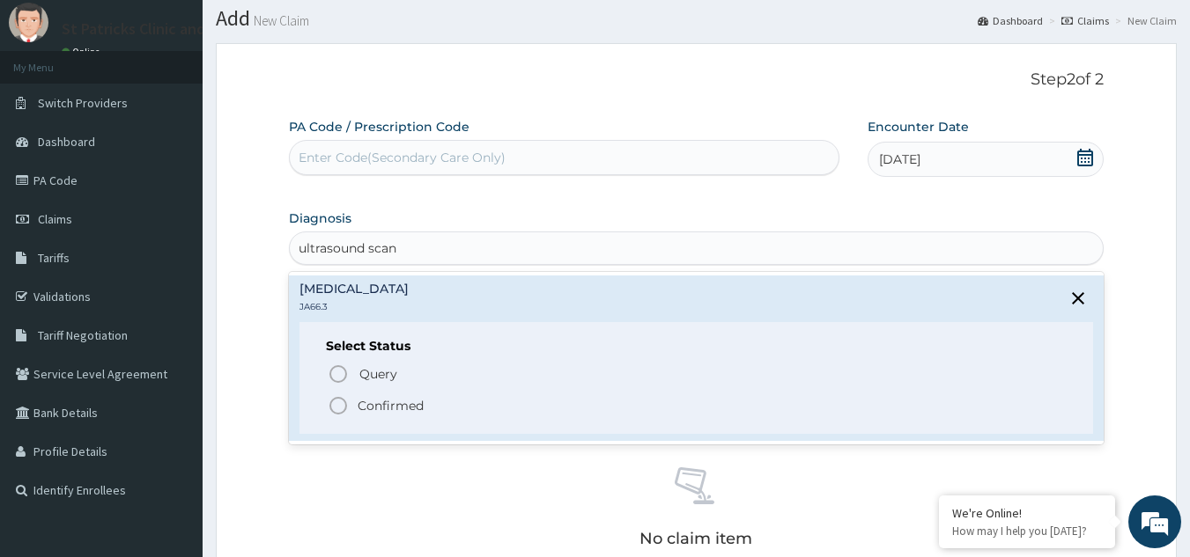
type input "ultrasound scan"
click at [272, 308] on form "Step 2 of 2 PA Code / Prescription Code Enter Code(Secondary Care Only) Encount…" at bounding box center [696, 504] width 961 height 923
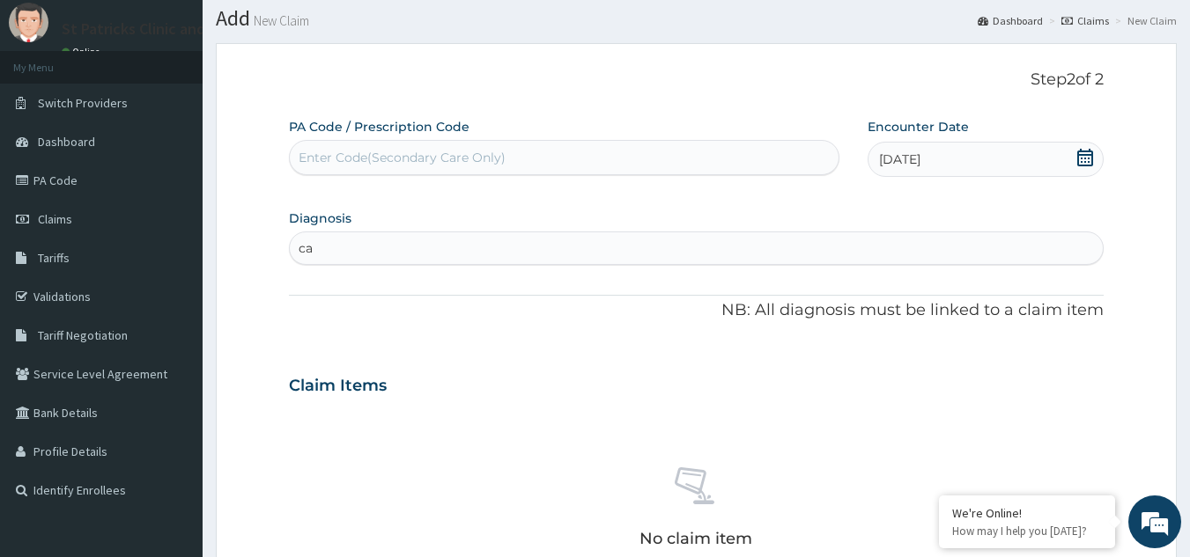
type input "c"
click at [317, 250] on input "ultrsound scan" at bounding box center [344, 248] width 93 height 18
click at [317, 242] on input "ultrsound scan" at bounding box center [344, 248] width 93 height 18
type input "ultrasound scan"
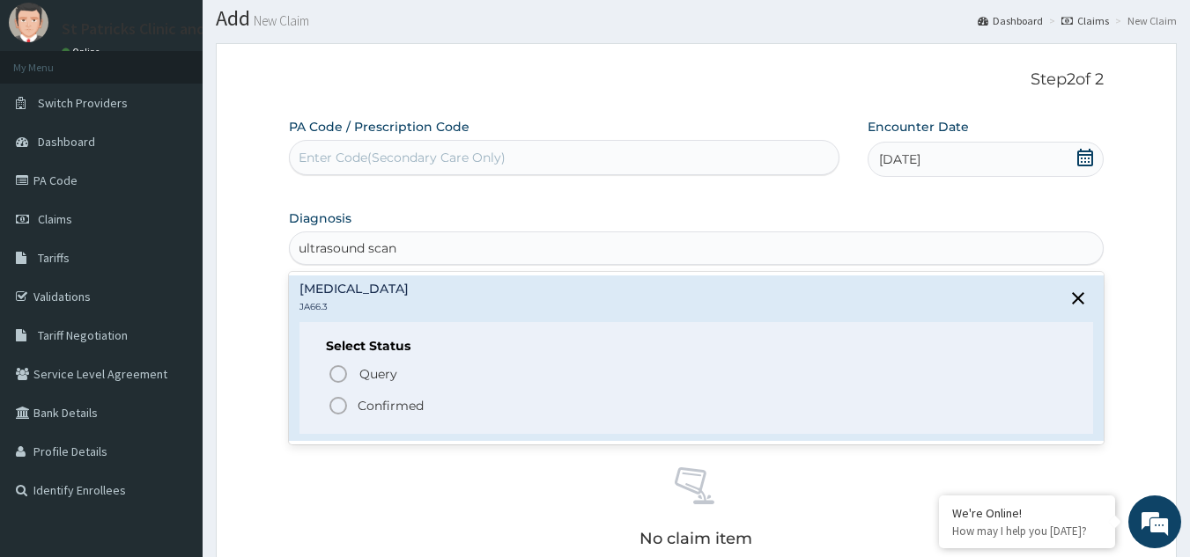
click at [347, 406] on icon "status option filled" at bounding box center [338, 405] width 21 height 21
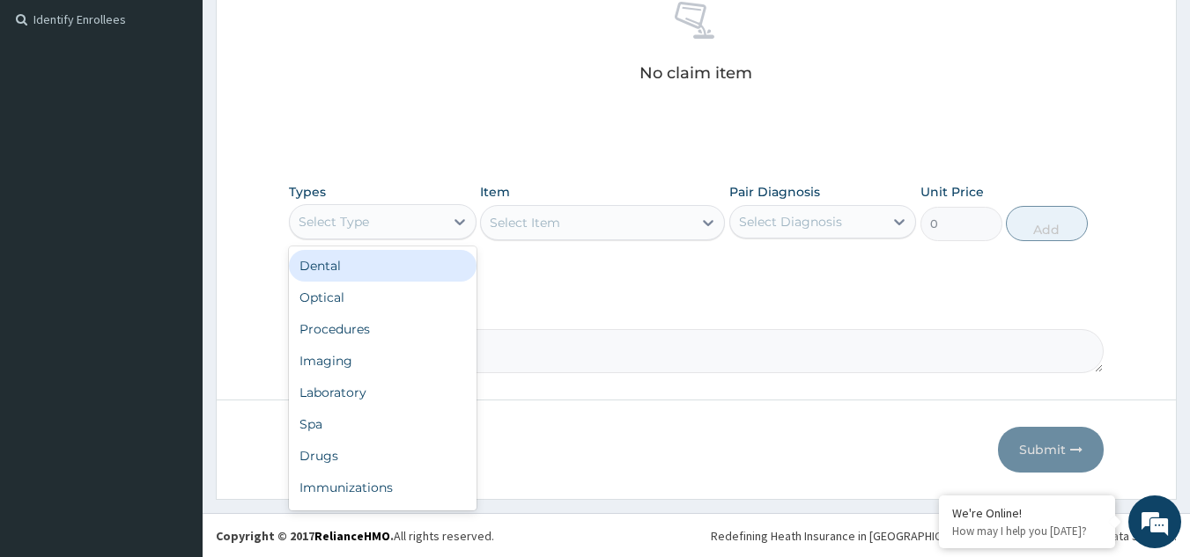
scroll to position [60, 0]
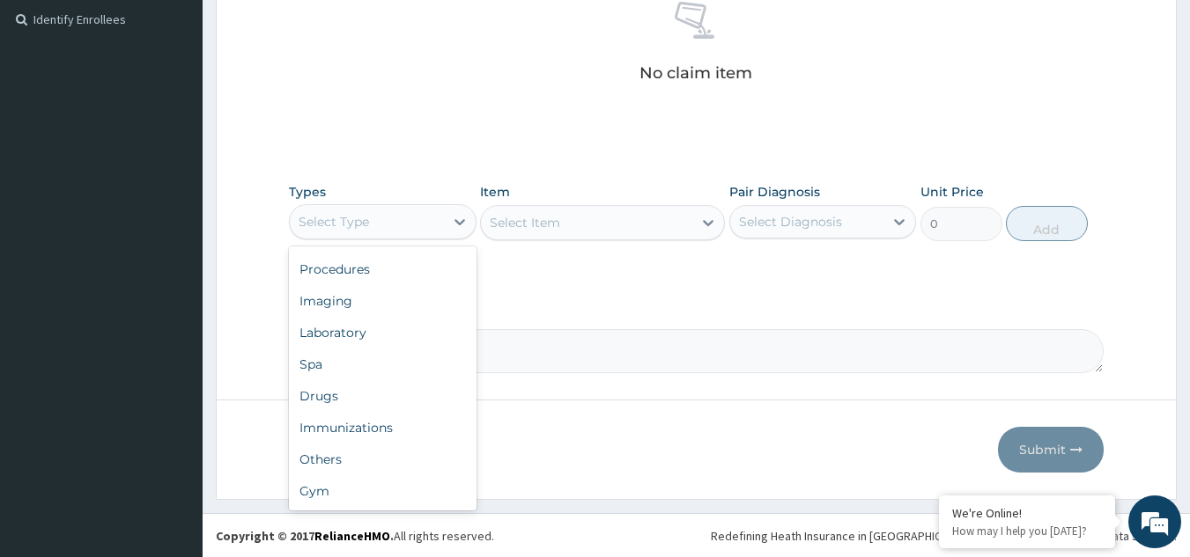
click at [387, 403] on div "Drugs" at bounding box center [383, 396] width 188 height 32
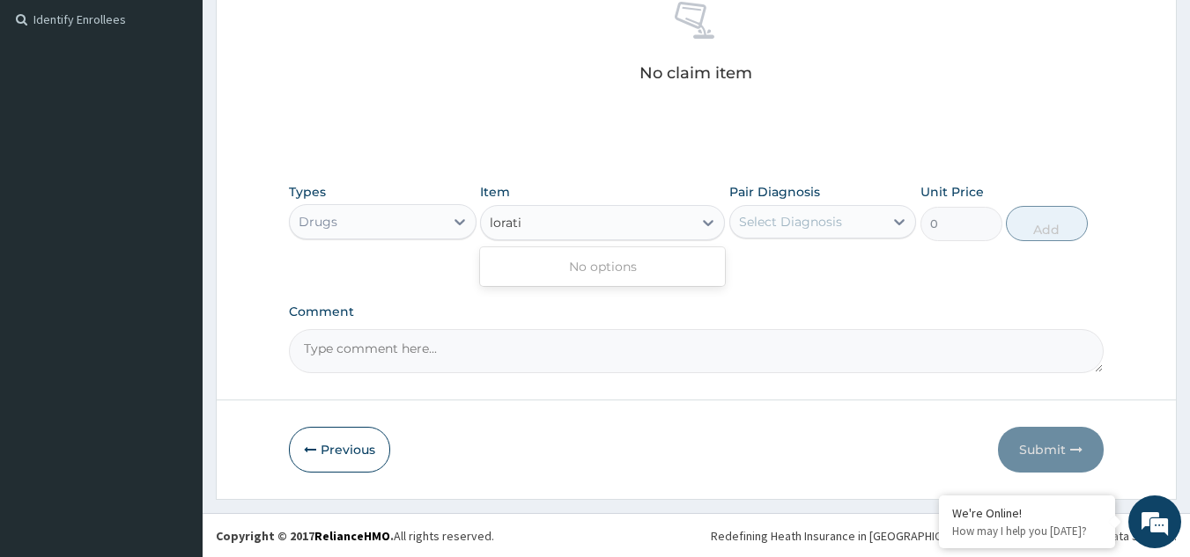
type input "lorat"
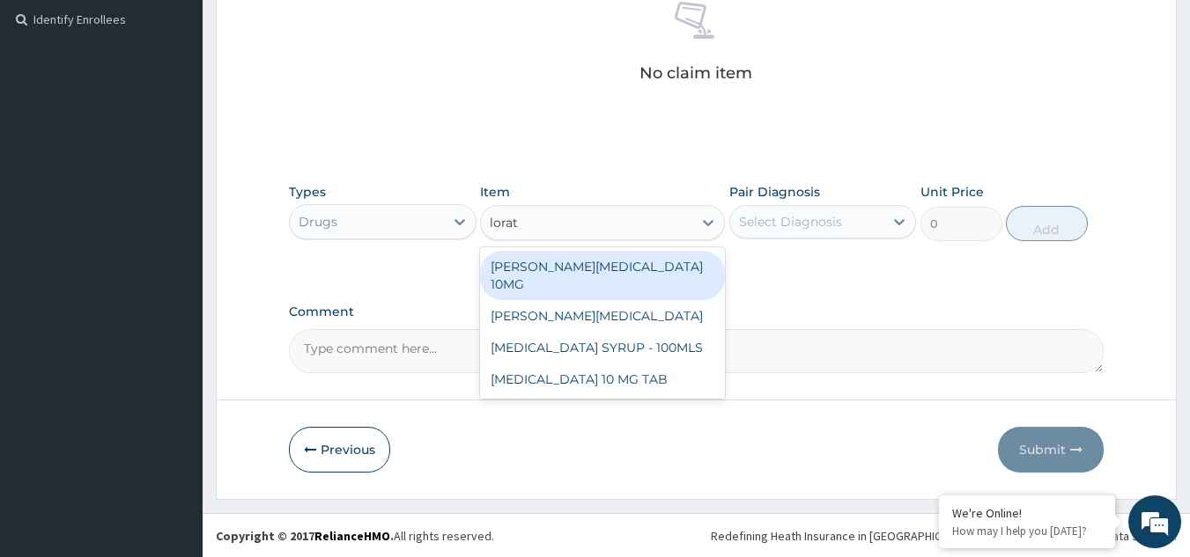
click at [654, 364] on div "[MEDICAL_DATA] 10 MG TAB" at bounding box center [602, 380] width 245 height 32
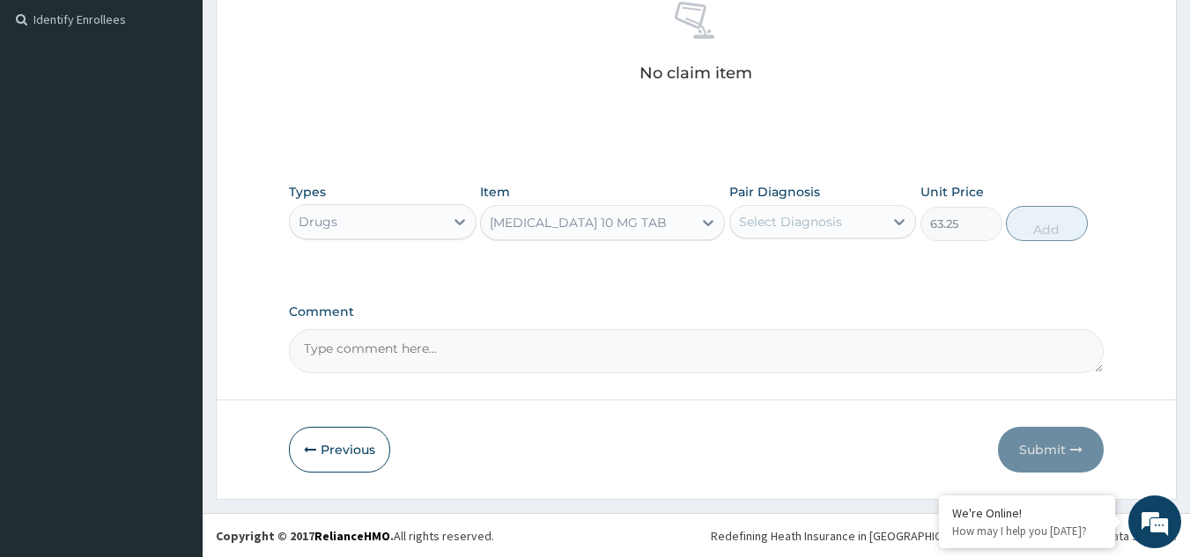
type input "63.25"
click at [765, 274] on label "[MEDICAL_DATA]" at bounding box center [812, 265] width 109 height 18
checkbox input "true"
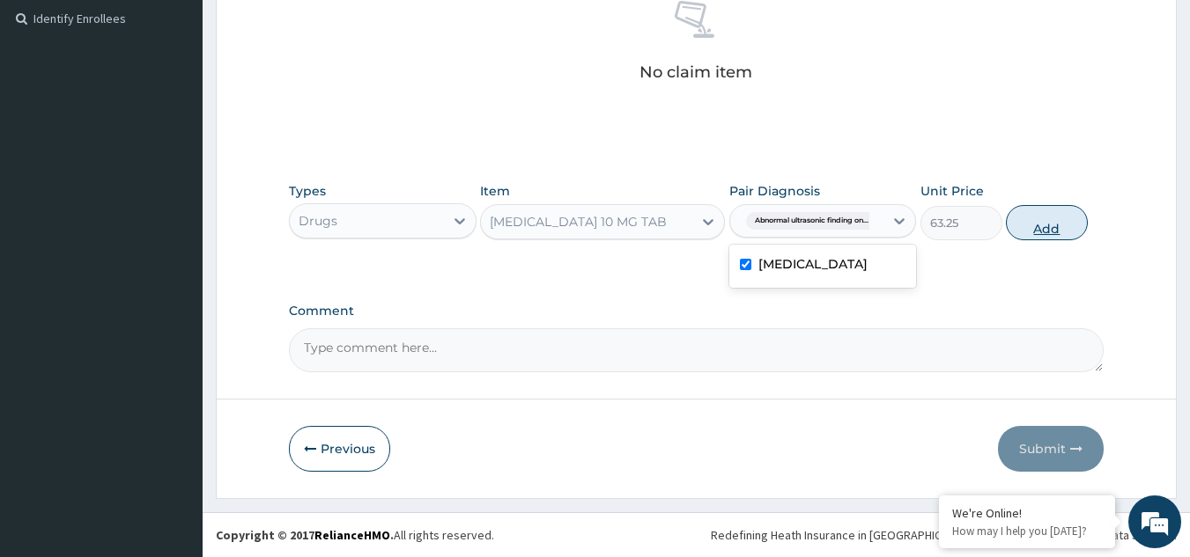
click at [1064, 225] on button "Add" at bounding box center [1046, 222] width 82 height 35
type input "0"
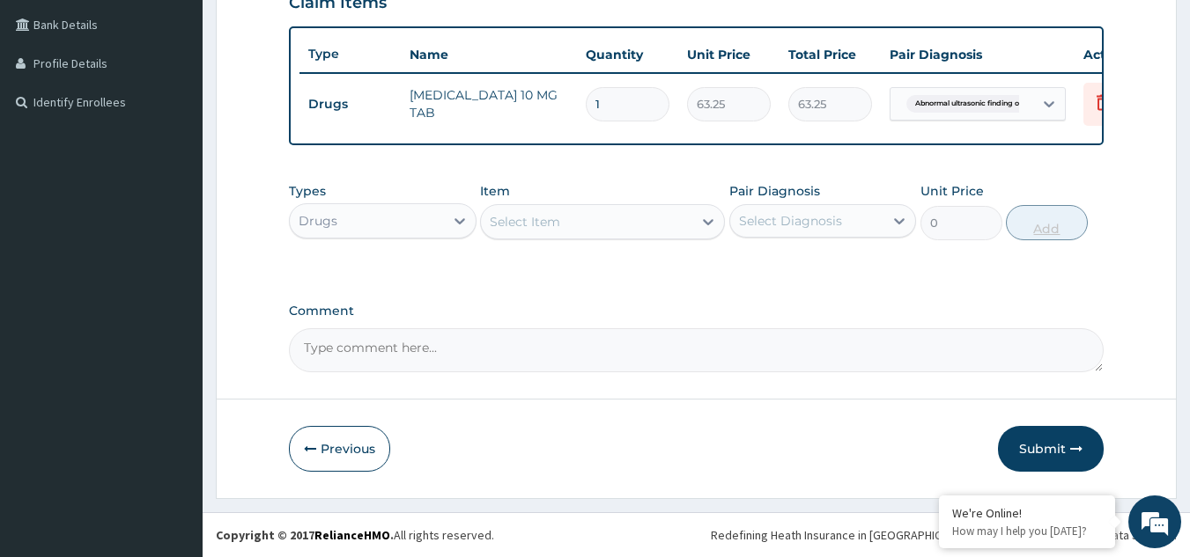
scroll to position [452, 0]
type input "0.00"
type input "1"
type input "63.25"
type input "10"
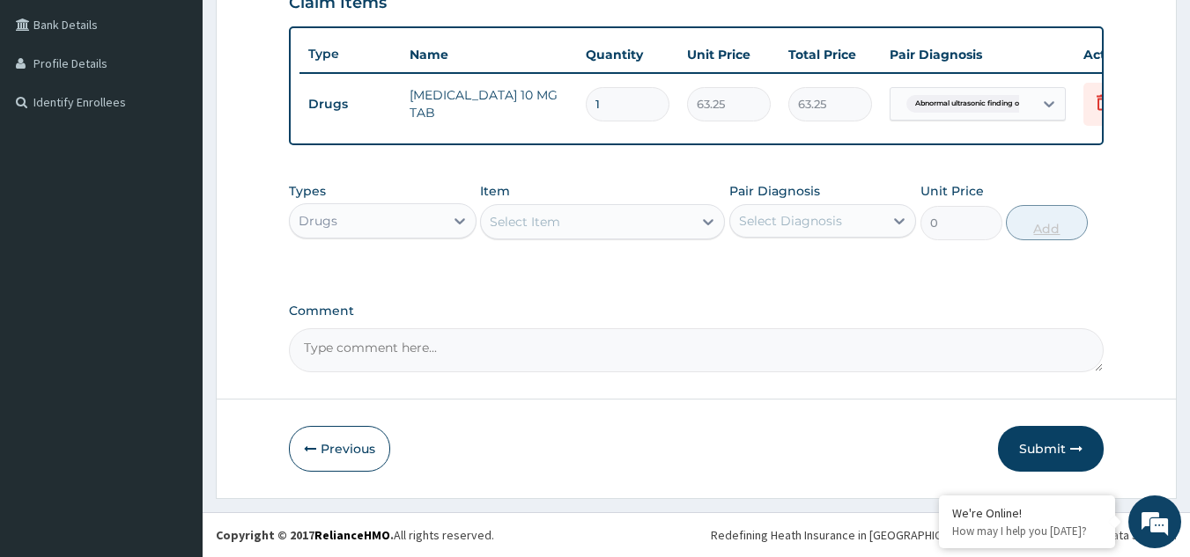
type input "632.50"
type input "10"
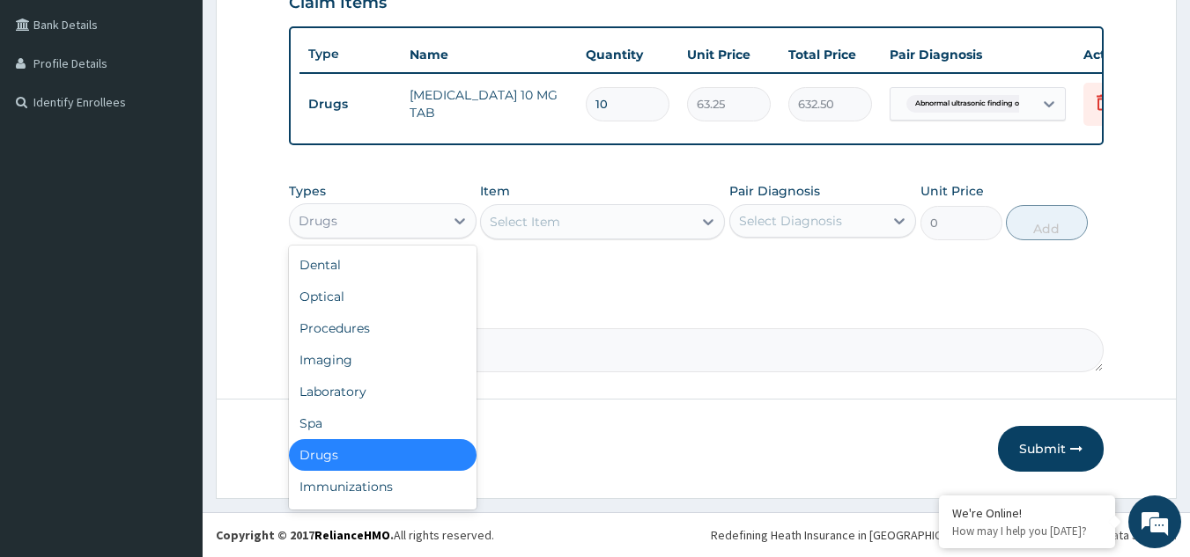
click at [391, 347] on div "Imaging" at bounding box center [383, 360] width 188 height 32
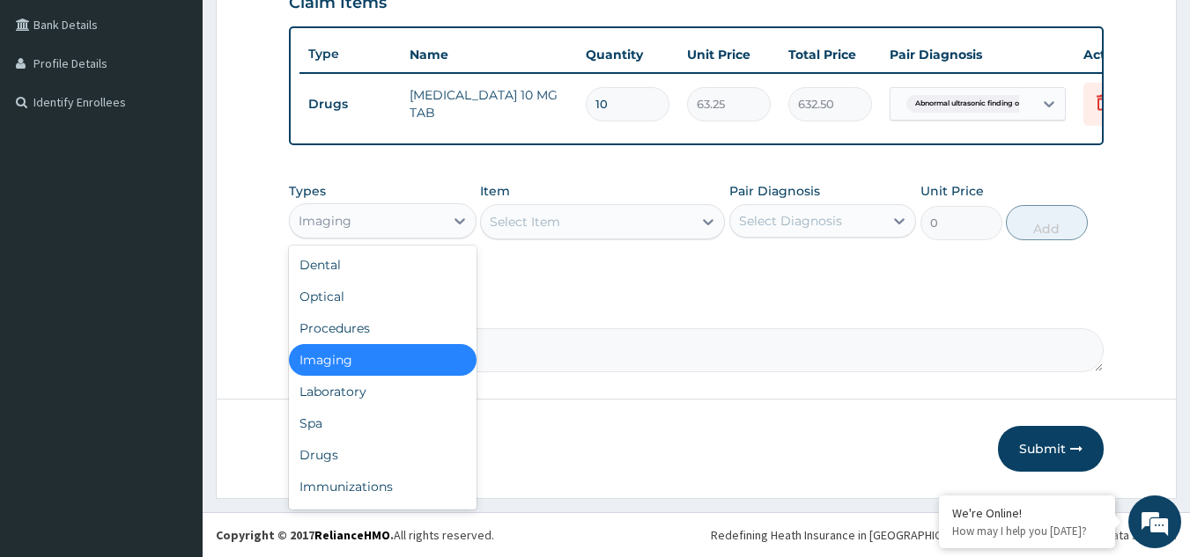
click at [396, 334] on div "Procedures" at bounding box center [383, 329] width 188 height 32
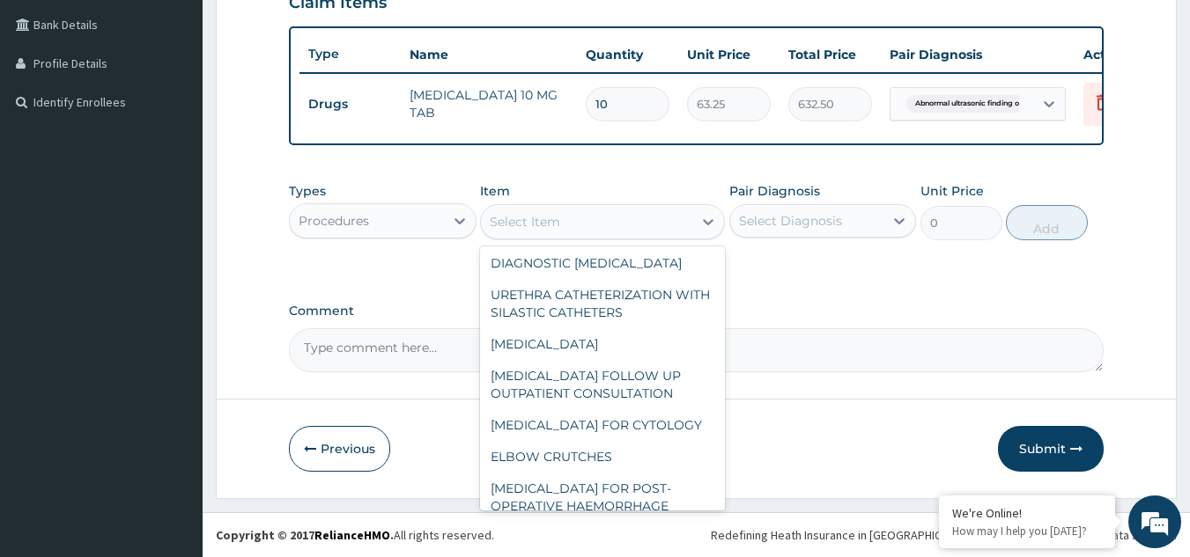
scroll to position [92, 0]
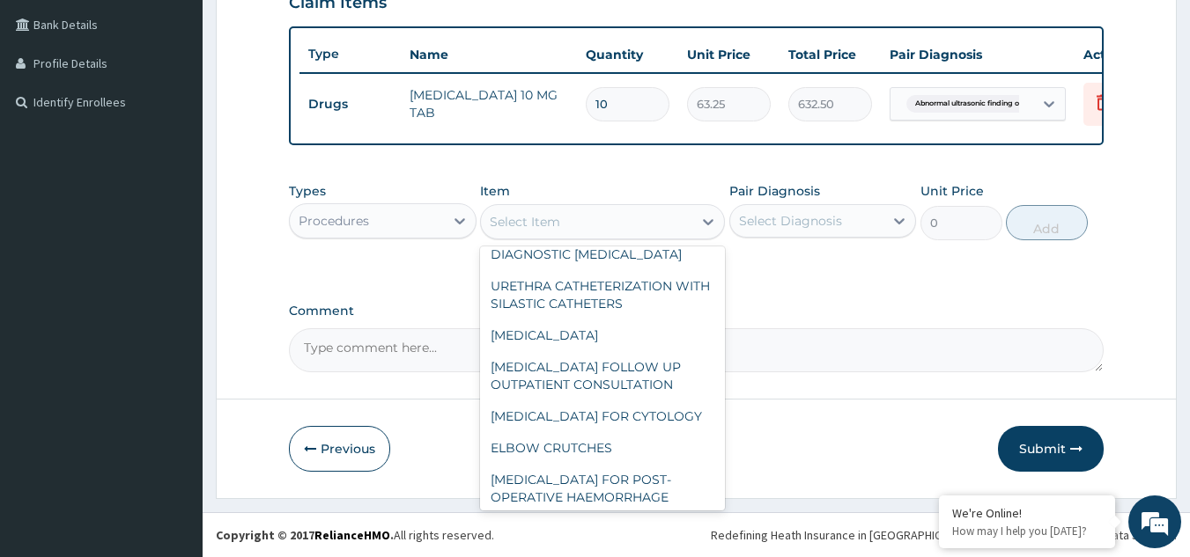
click at [626, 357] on div "[MEDICAL_DATA] FOLLOW UP OUTPATIENT CONSULTATION" at bounding box center [602, 375] width 245 height 49
type input "16125"
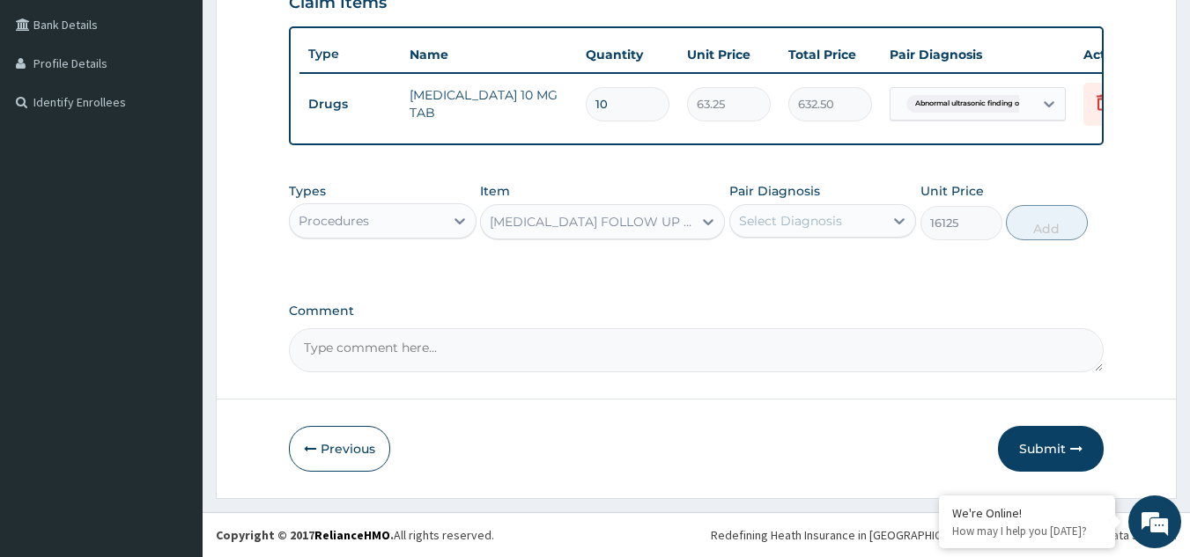
click at [608, 352] on textarea "Comment" at bounding box center [696, 350] width 815 height 44
click at [819, 273] on label "[MEDICAL_DATA]" at bounding box center [812, 264] width 109 height 18
checkbox input "true"
click at [1066, 230] on button "Add" at bounding box center [1046, 222] width 82 height 35
type input "0"
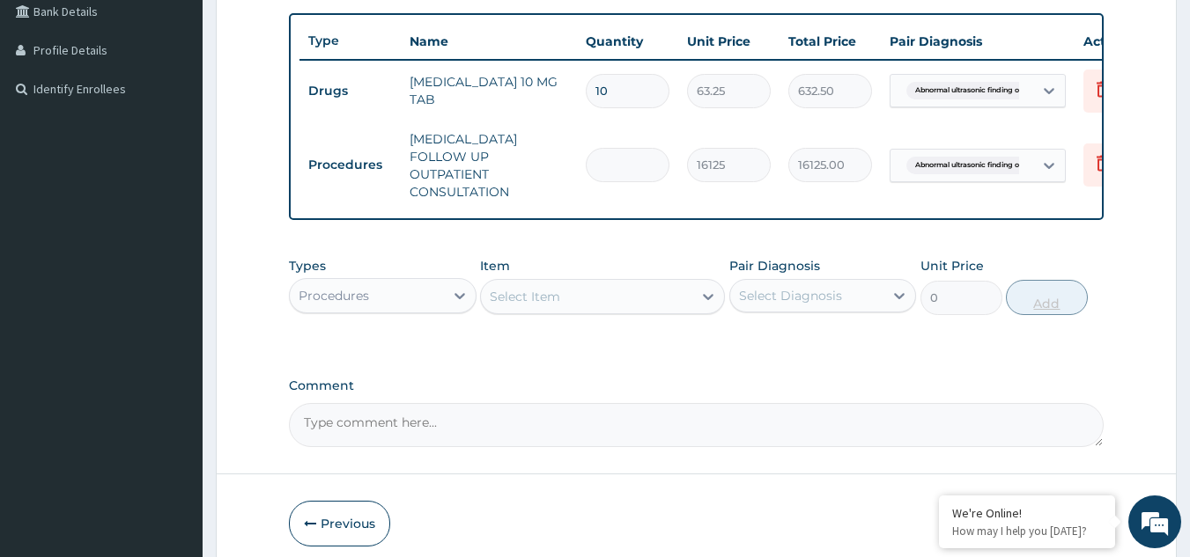
type input "0.00"
type input "2"
type input "32250.00"
type input "2"
click at [843, 179] on td "32250.00" at bounding box center [829, 165] width 101 height 52
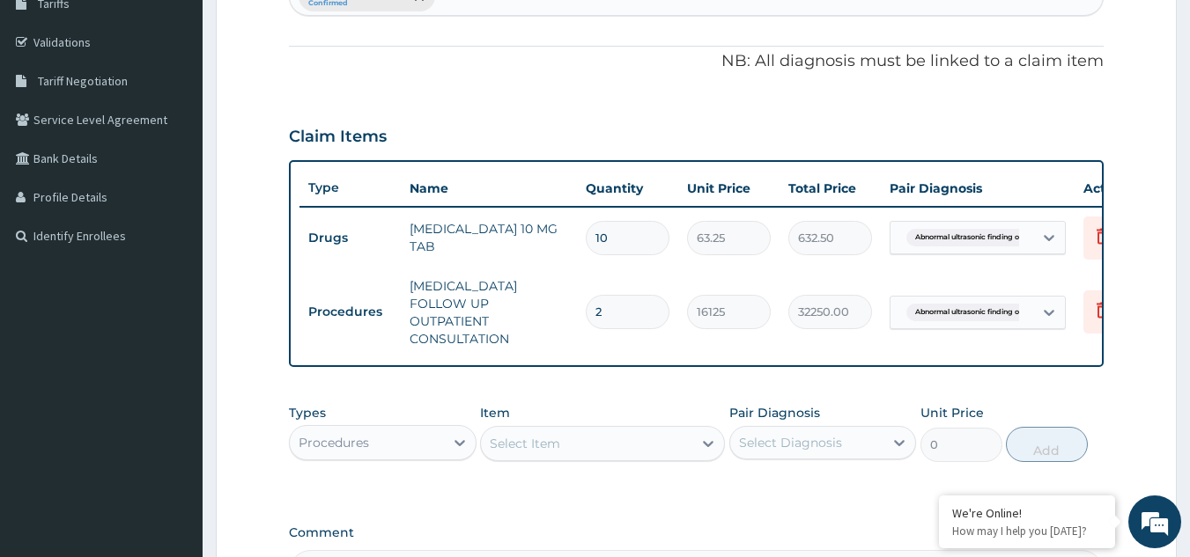
scroll to position [0, 69]
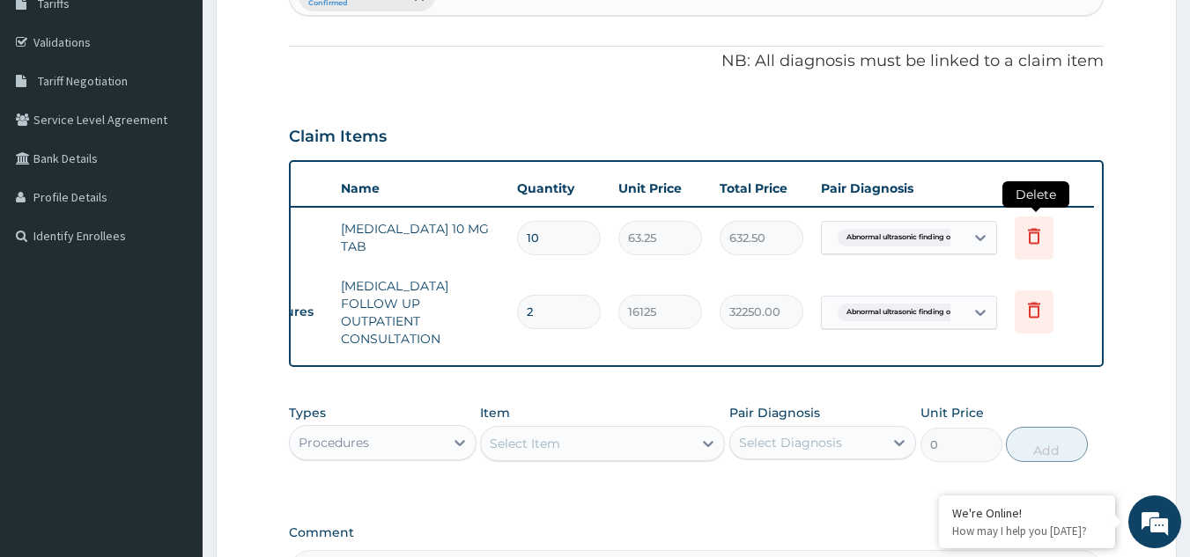
click at [1042, 239] on icon at bounding box center [1033, 235] width 21 height 21
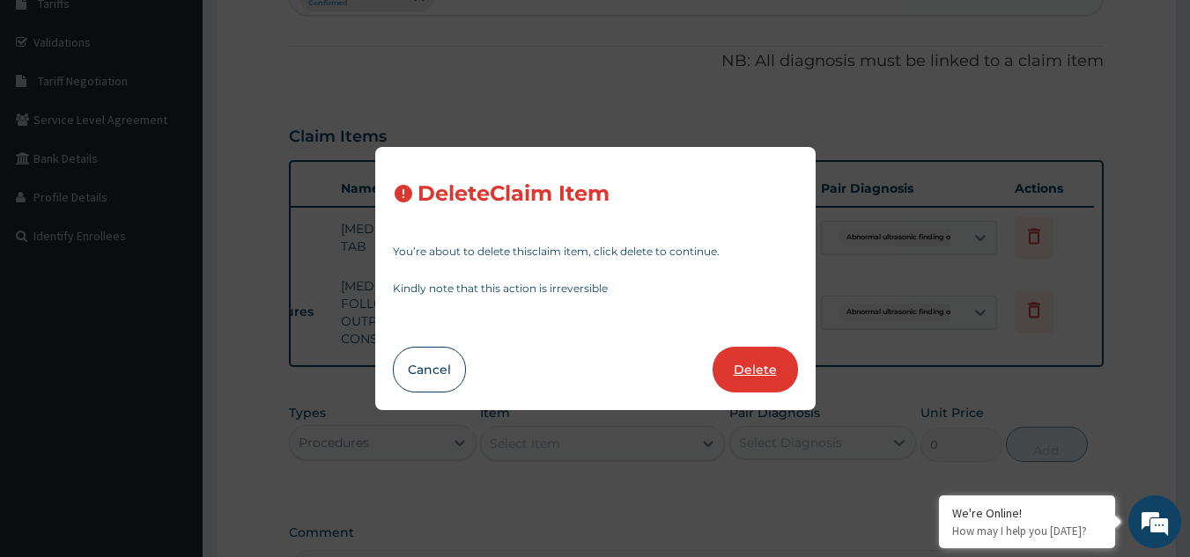
click at [769, 376] on button "Delete" at bounding box center [754, 370] width 85 height 46
type input "2"
type input "16125"
type input "32250.00"
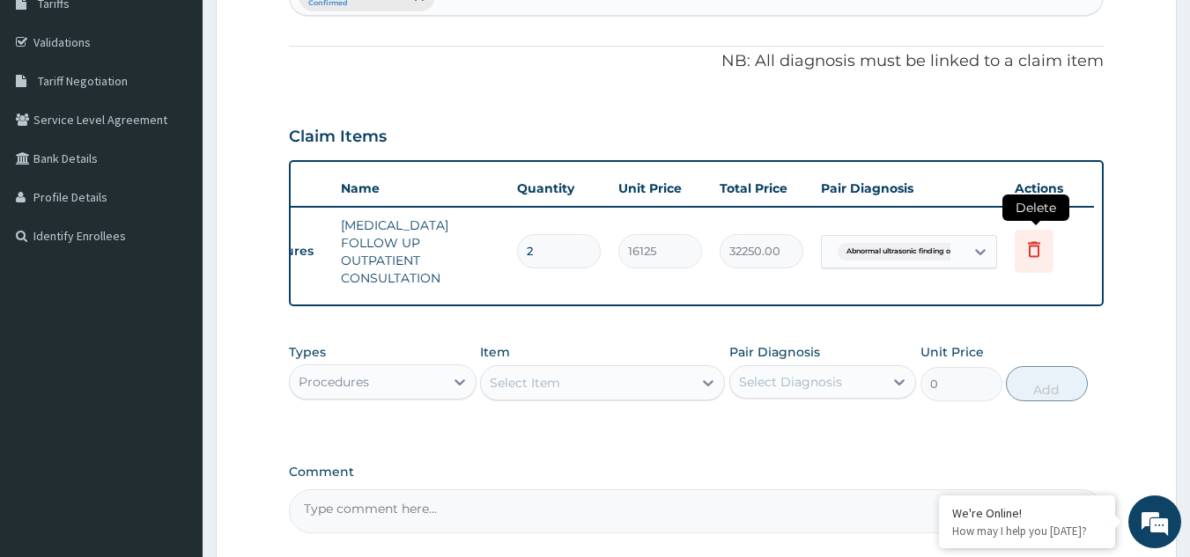
click at [1030, 243] on icon at bounding box center [1033, 249] width 21 height 21
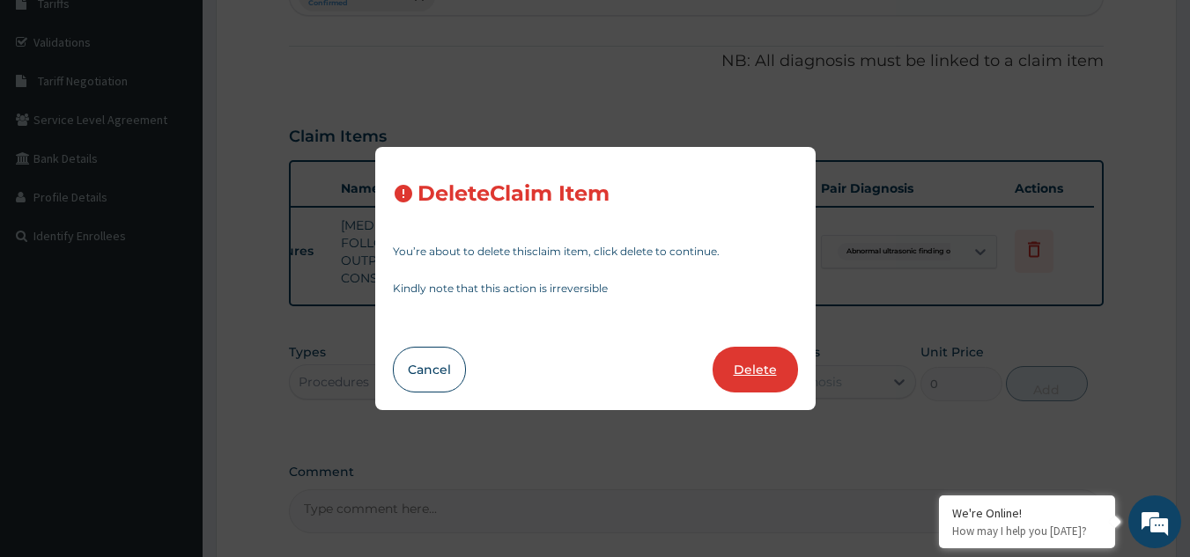
click at [761, 368] on button "Delete" at bounding box center [754, 370] width 85 height 46
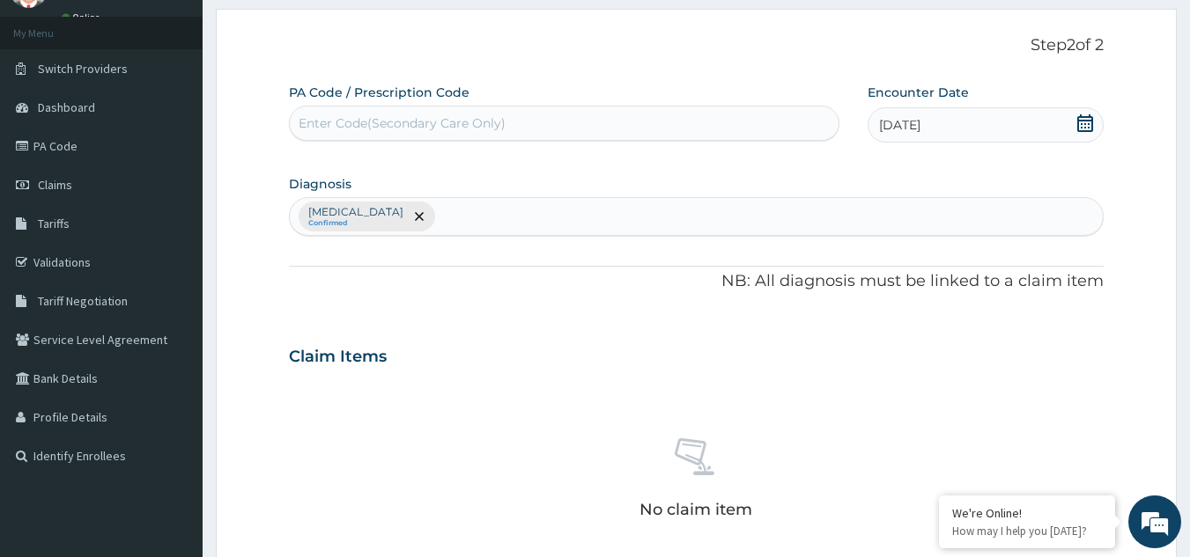
scroll to position [0, 0]
